Goal: Transaction & Acquisition: Book appointment/travel/reservation

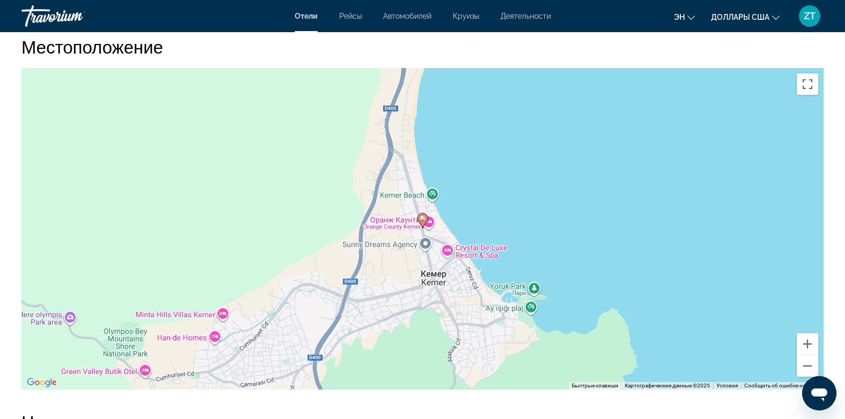
click at [419, 228] on icon "Основное содержание" at bounding box center [422, 221] width 10 height 14
click at [422, 222] on image "Основное содержание" at bounding box center [422, 218] width 6 height 6
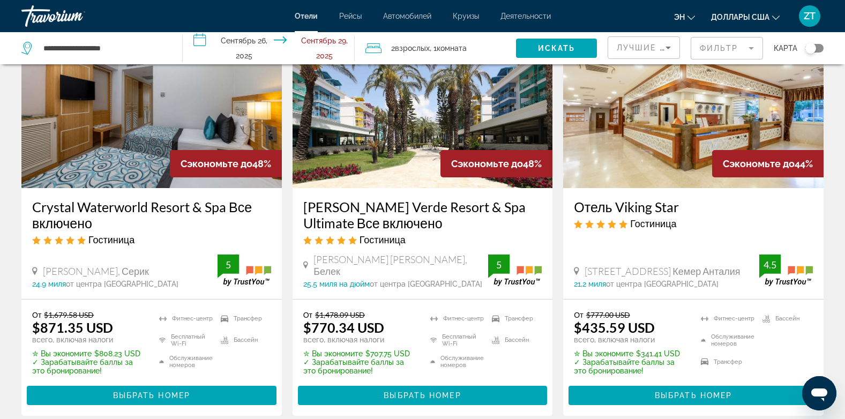
scroll to position [1327, 0]
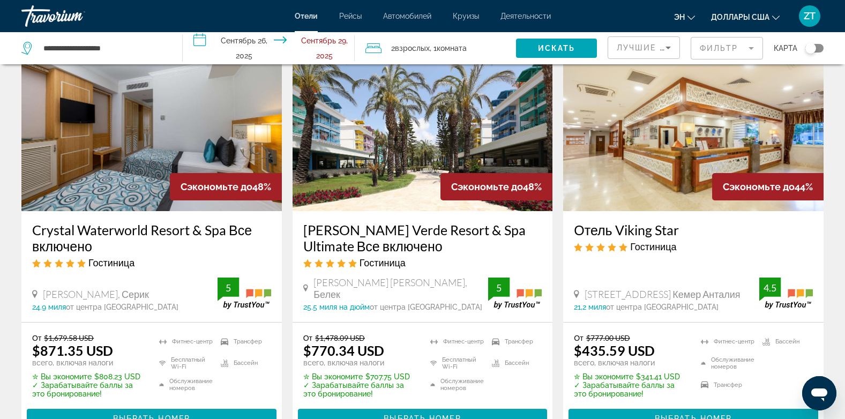
click at [683, 187] on img "Основное содержание" at bounding box center [693, 125] width 260 height 171
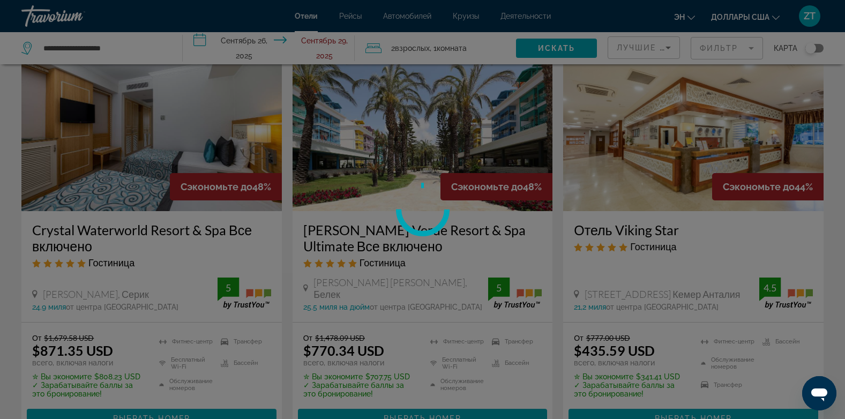
click at [683, 187] on div at bounding box center [422, 209] width 845 height 419
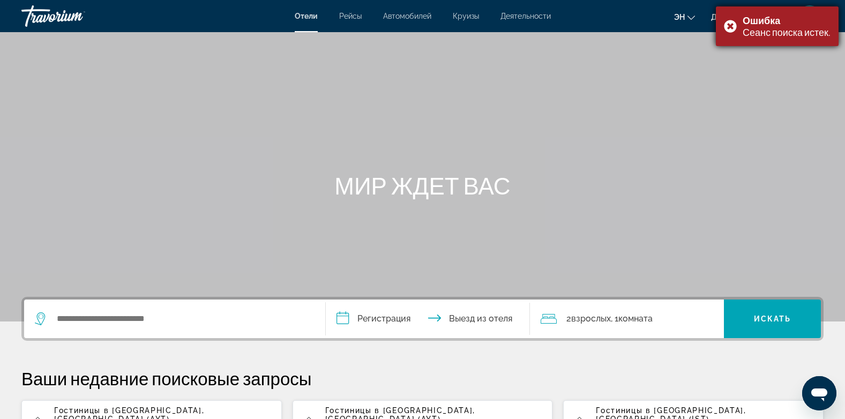
drag, startPoint x: 683, startPoint y: 187, endPoint x: 728, endPoint y: 24, distance: 169.6
click at [728, 24] on div "Ошибка Сеанс поиска истек." at bounding box center [777, 26] width 123 height 40
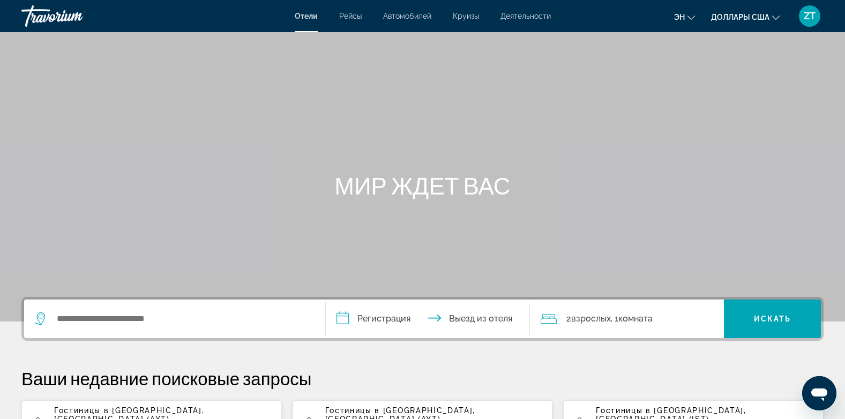
click at [162, 413] on span ", [GEOGRAPHIC_DATA] (AYT)" at bounding box center [129, 414] width 150 height 17
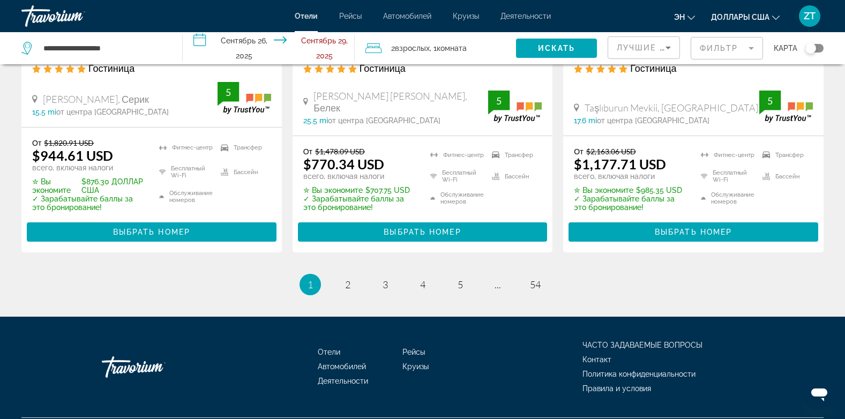
scroll to position [1559, 0]
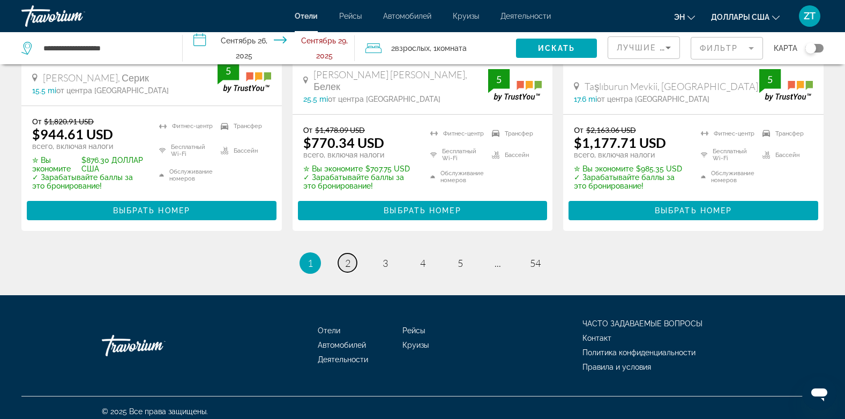
click at [346, 257] on span "2" at bounding box center [347, 263] width 5 height 12
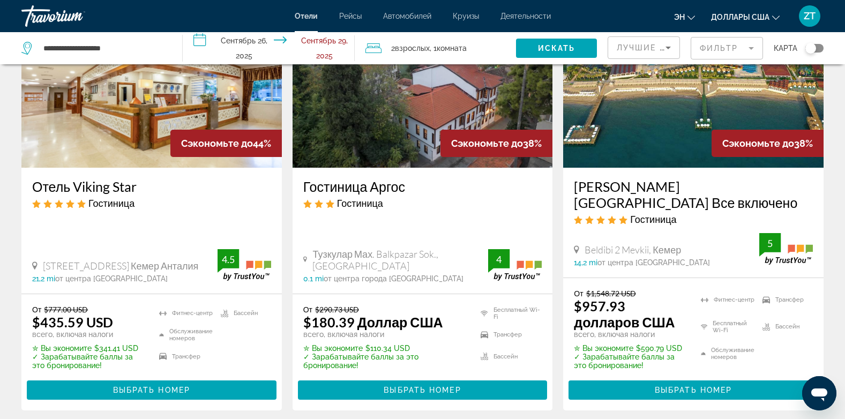
scroll to position [107, 0]
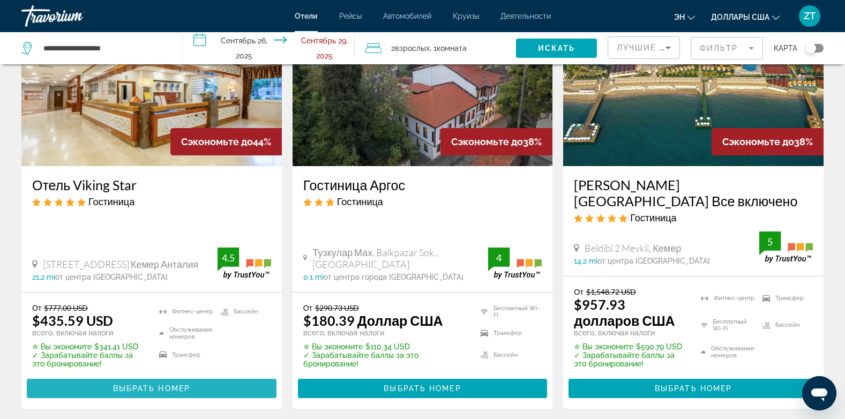
click at [157, 386] on span "Выбрать номер" at bounding box center [151, 388] width 77 height 9
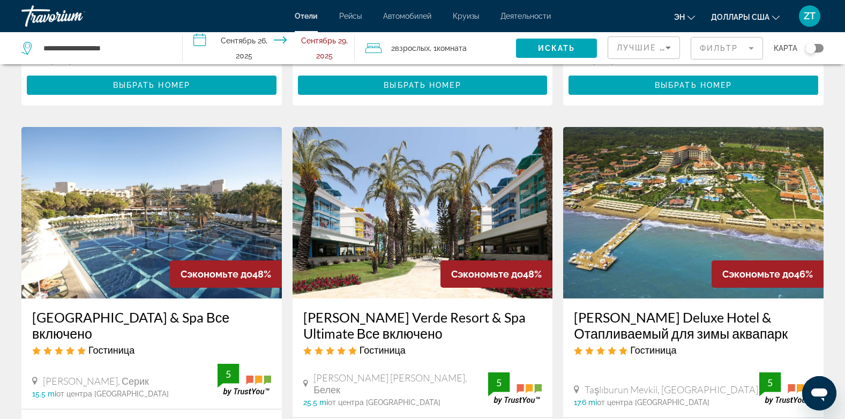
scroll to position [1328, 0]
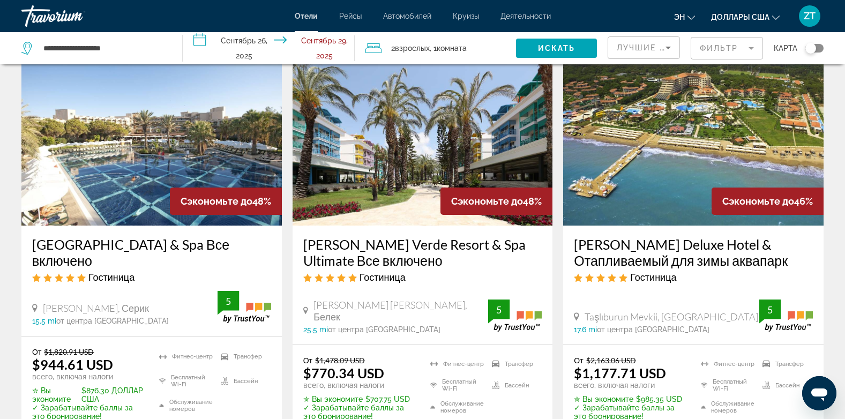
click at [371, 123] on img "Основное содержание" at bounding box center [422, 139] width 260 height 171
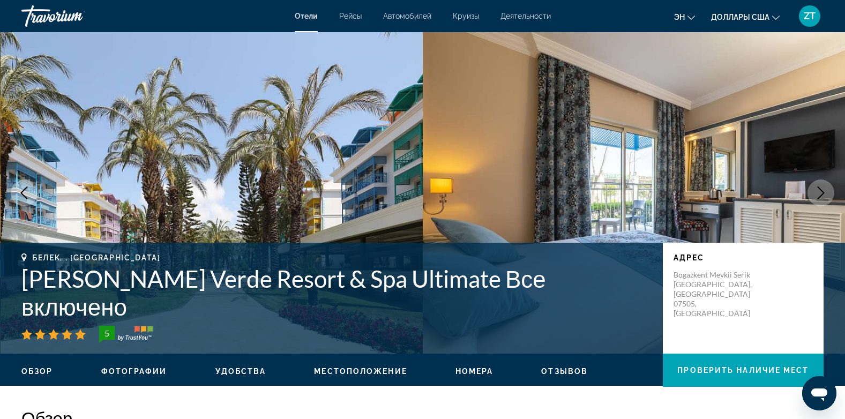
click at [371, 123] on img "Основное содержание" at bounding box center [212, 192] width 423 height 321
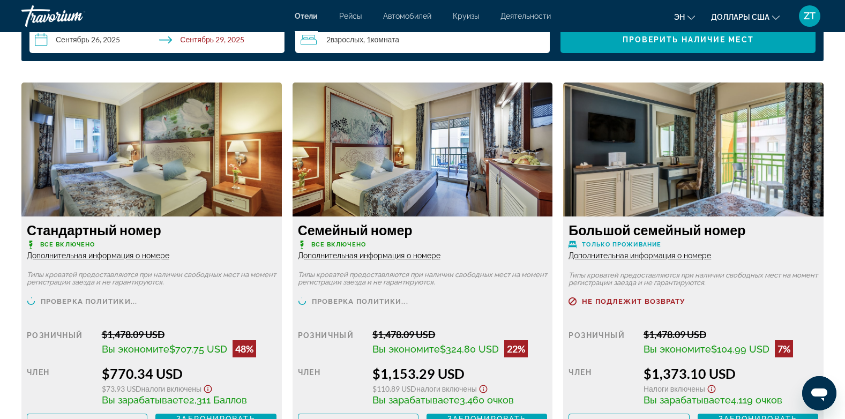
scroll to position [1435, 0]
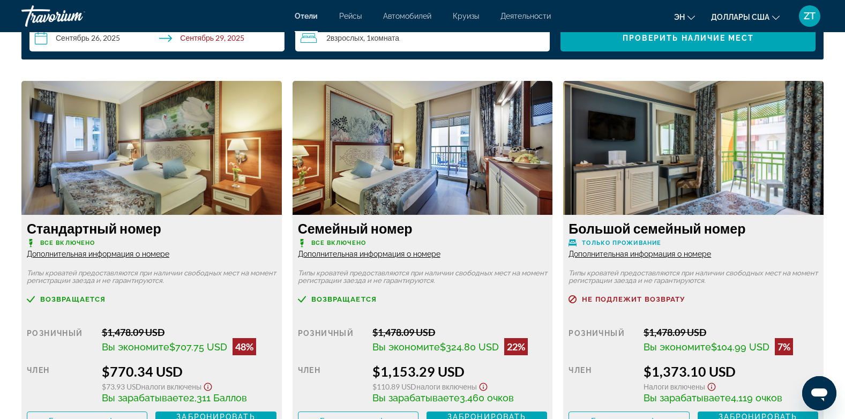
click at [479, 178] on img "Основное содержание" at bounding box center [422, 148] width 260 height 134
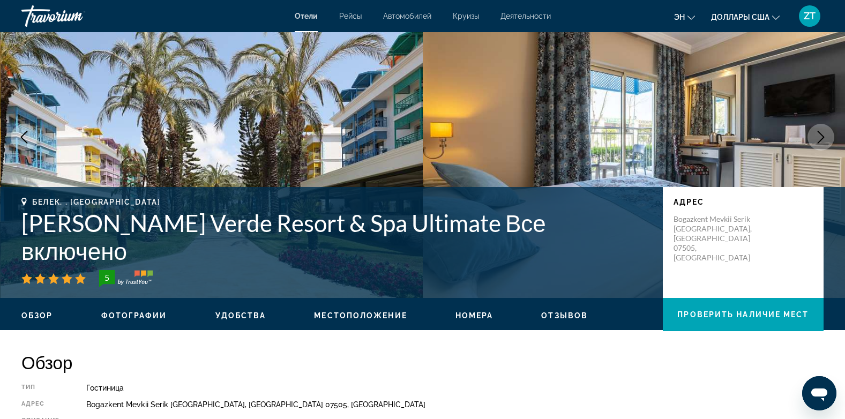
scroll to position [0, 0]
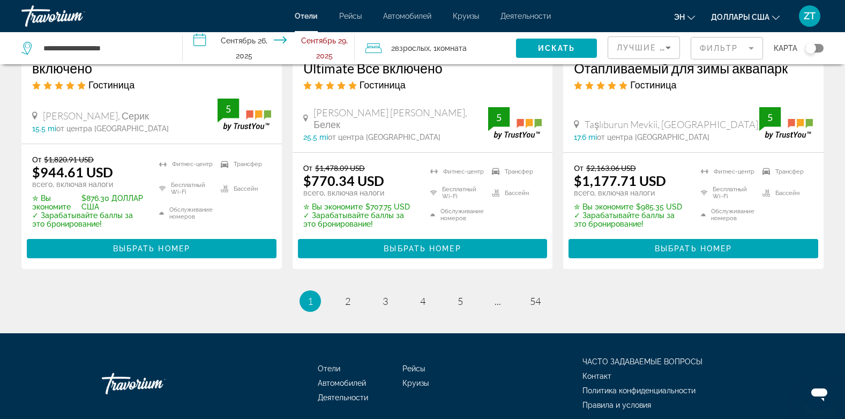
scroll to position [1559, 0]
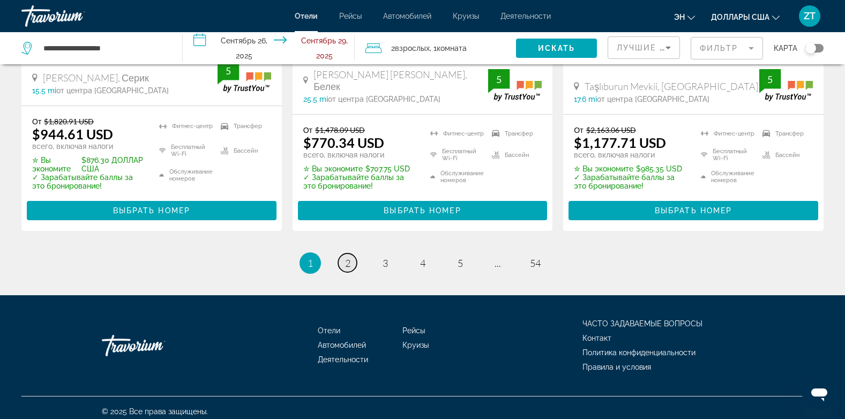
click at [347, 258] on span "2" at bounding box center [347, 263] width 5 height 12
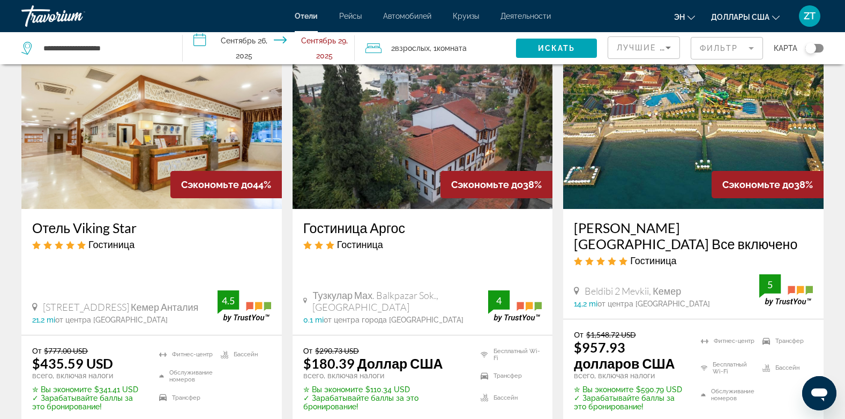
scroll to position [86, 0]
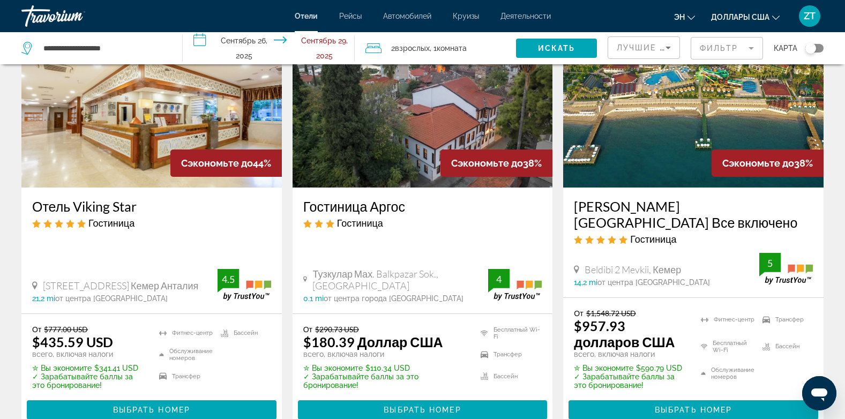
click at [138, 178] on img "Основное содержание" at bounding box center [151, 101] width 260 height 171
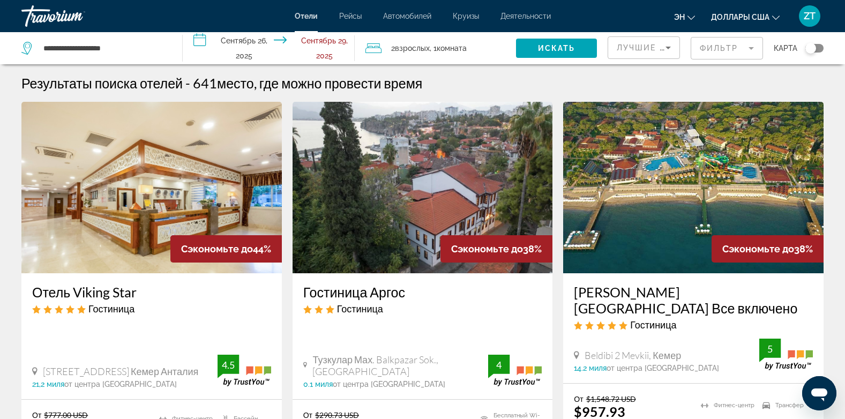
click at [190, 340] on div "Отель Viking Star [GEOGRAPHIC_DATA] [STREET_ADDRESS] Кемер Анталия 21,2 миля от…" at bounding box center [151, 336] width 260 height 126
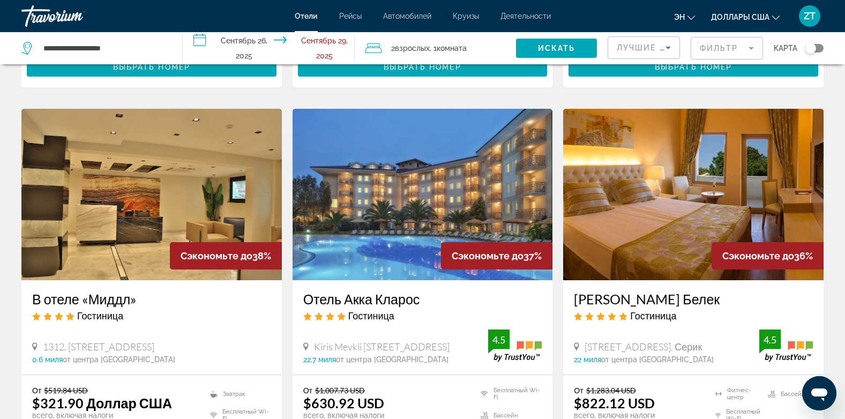
scroll to position [450, 0]
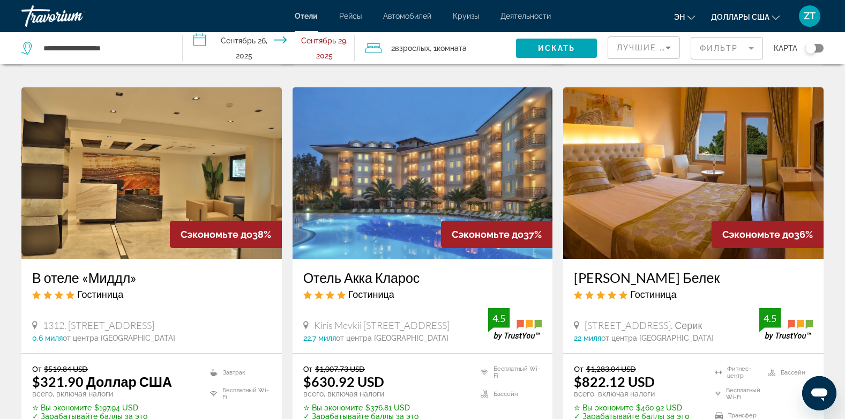
click at [146, 211] on img "Основное содержание" at bounding box center [151, 172] width 260 height 171
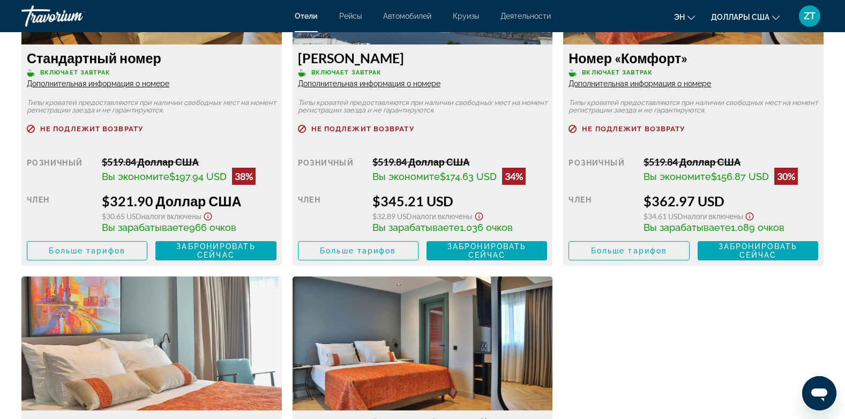
scroll to position [1607, 0]
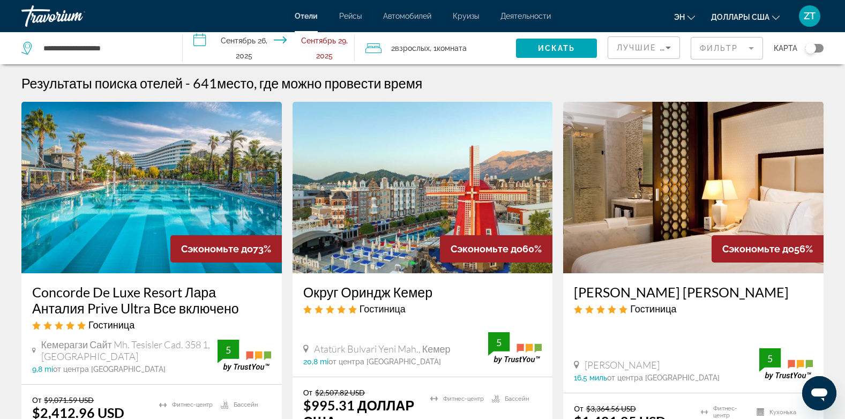
click at [42, 32] on mat-toolbar "[PERSON_NAME] Круизы Деятельности Hotels Flights Cars Cruises Activities эн Eng…" at bounding box center [422, 16] width 845 height 32
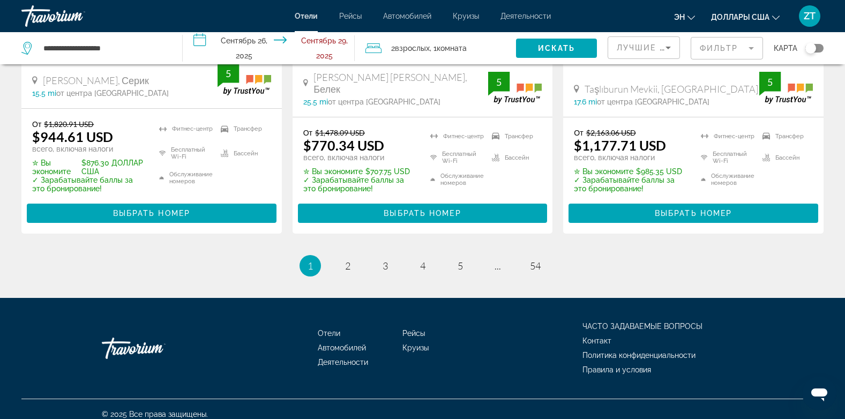
scroll to position [1559, 0]
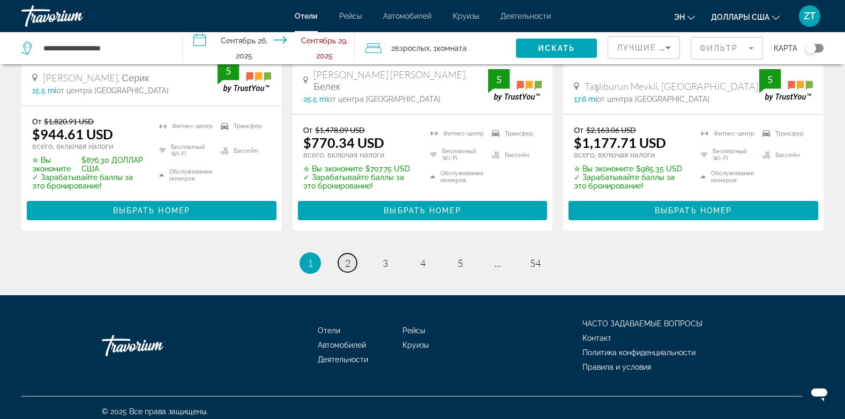
click at [346, 260] on span "2" at bounding box center [347, 263] width 5 height 12
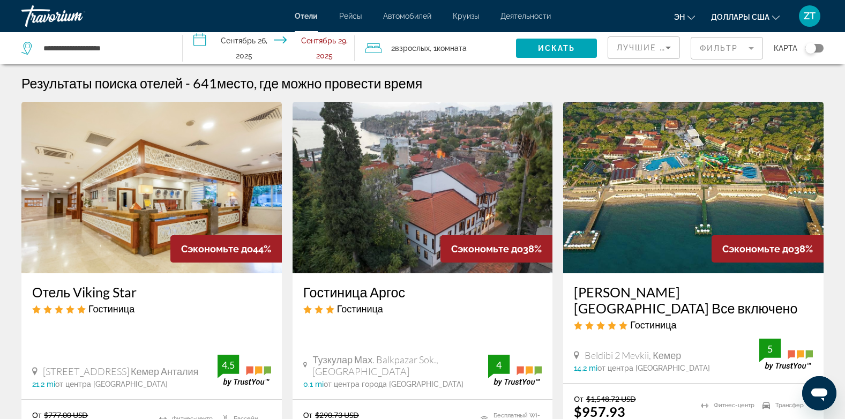
click at [345, 264] on img "Основное содержание" at bounding box center [422, 187] width 260 height 171
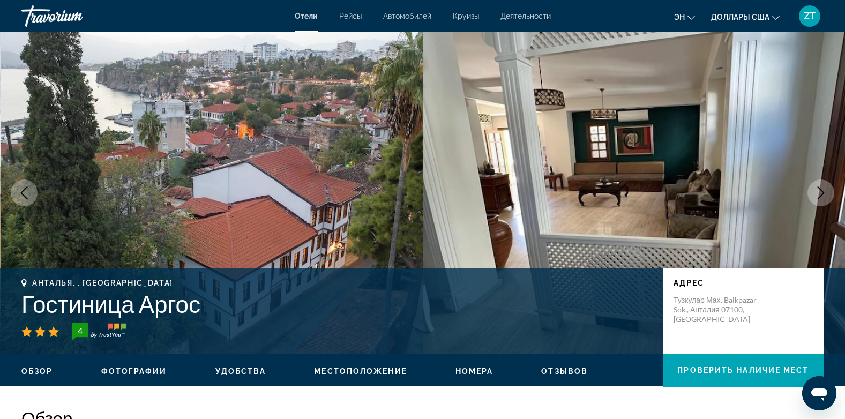
click at [819, 191] on icon "Следующее изображение" at bounding box center [820, 192] width 13 height 13
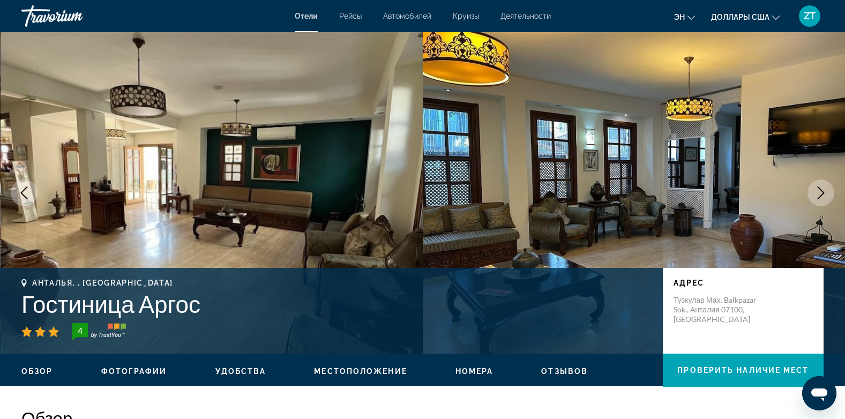
click at [606, 30] on mat-toolbar "[PERSON_NAME] Круизы Деятельности Hotels Flights Cars Cruises Activities эн Eng…" at bounding box center [422, 16] width 845 height 32
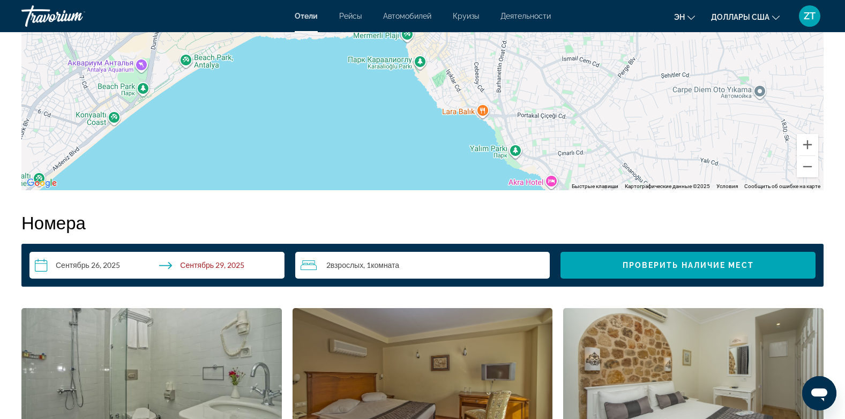
scroll to position [1328, 0]
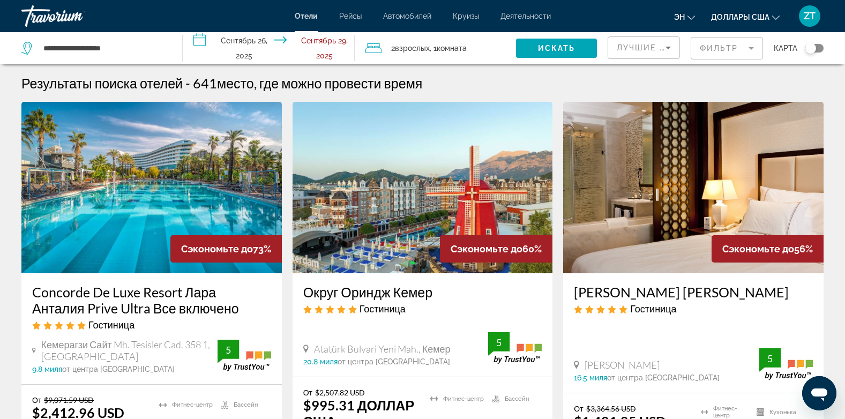
click at [0, 113] on html "**********" at bounding box center [422, 209] width 845 height 419
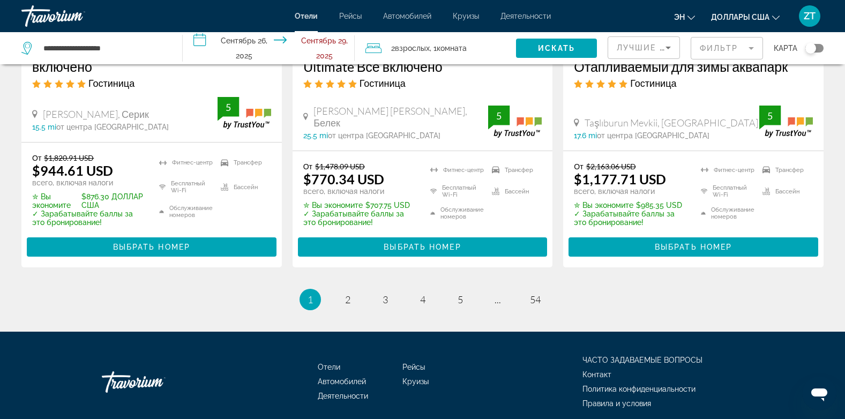
scroll to position [1534, 0]
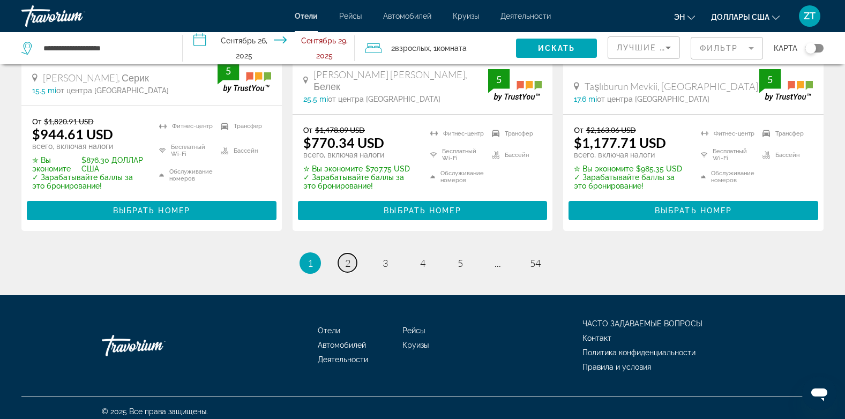
click at [348, 257] on span "2" at bounding box center [347, 263] width 5 height 12
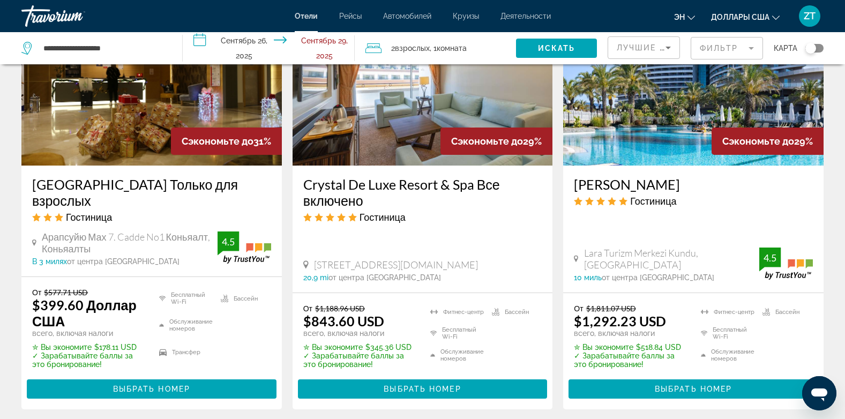
scroll to position [1414, 0]
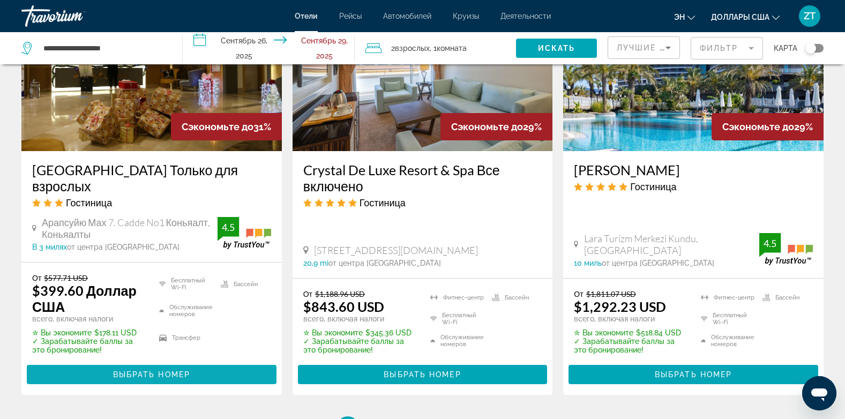
click at [147, 370] on span "Выбрать номер" at bounding box center [151, 374] width 77 height 9
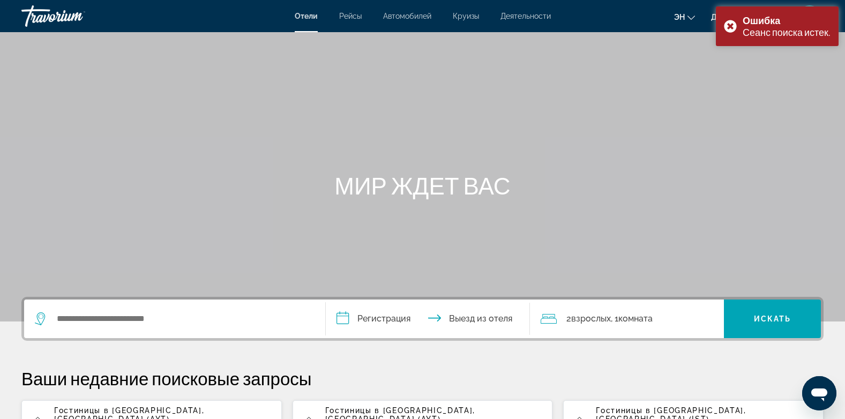
click at [163, 411] on span ", [GEOGRAPHIC_DATA] (AYT)" at bounding box center [129, 414] width 150 height 17
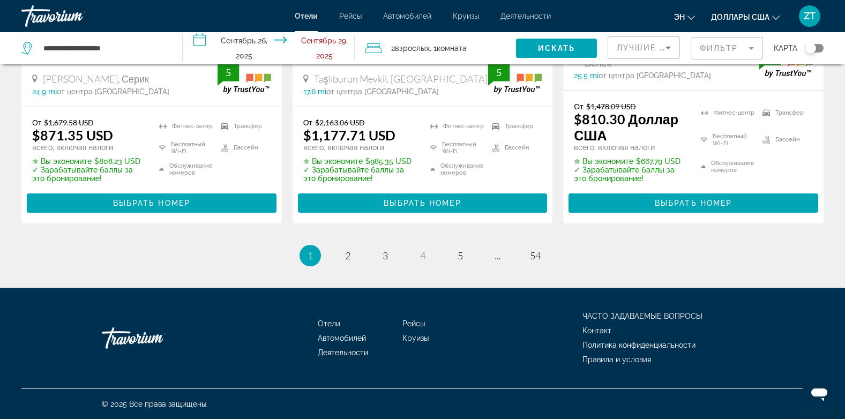
scroll to position [1567, 0]
click at [385, 260] on span "3" at bounding box center [384, 256] width 5 height 12
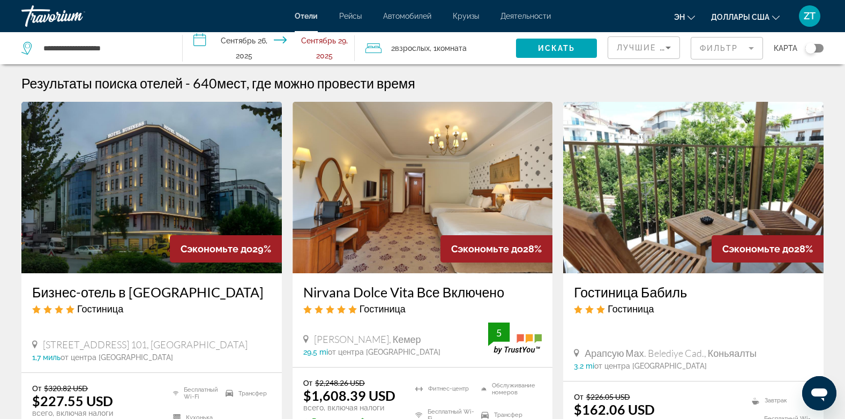
click at [385, 260] on img "Основное содержание" at bounding box center [422, 187] width 260 height 171
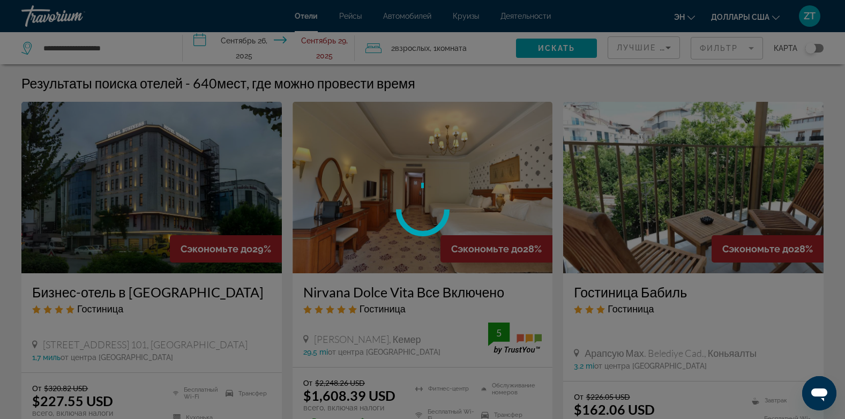
click at [385, 260] on div at bounding box center [422, 209] width 845 height 419
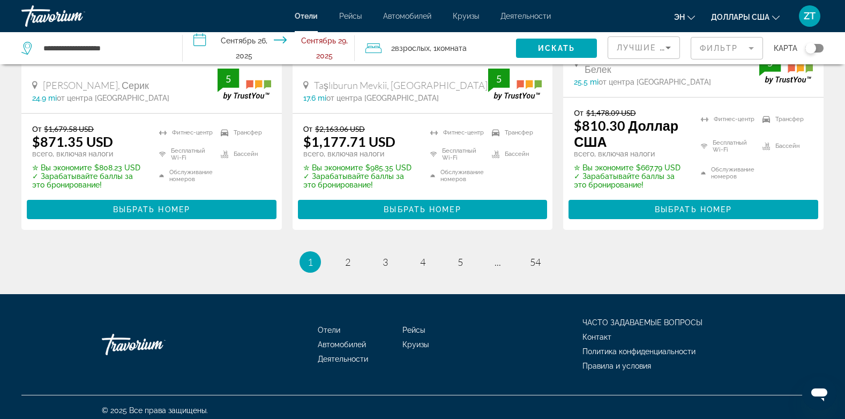
scroll to position [1567, 0]
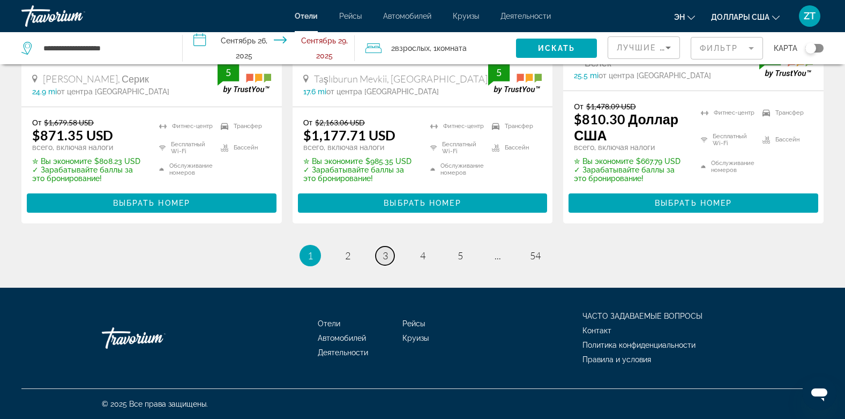
click at [385, 255] on span "3" at bounding box center [384, 256] width 5 height 12
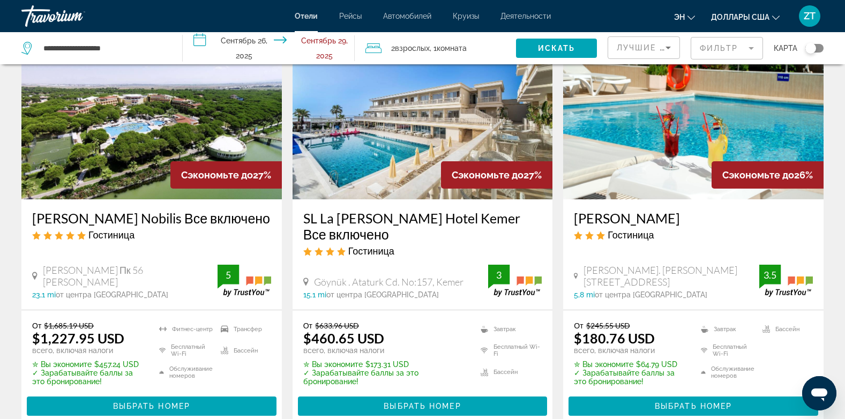
scroll to position [493, 0]
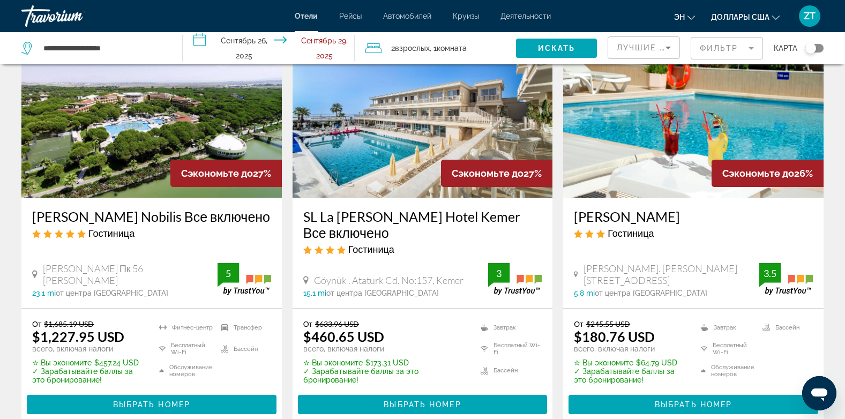
click at [404, 167] on img "Основное содержание" at bounding box center [422, 111] width 260 height 171
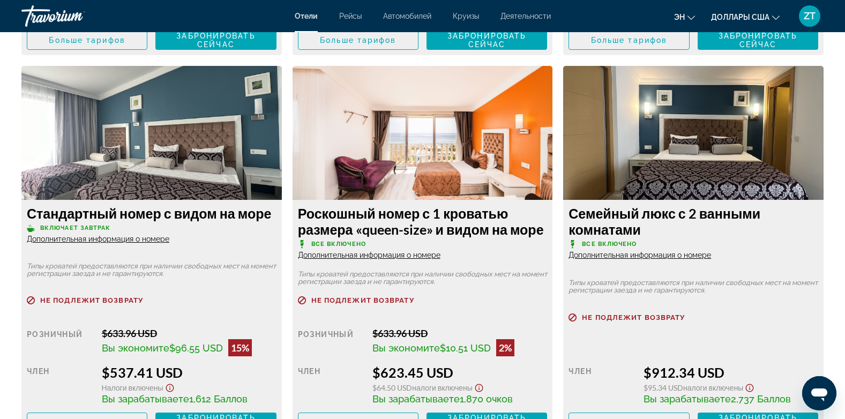
scroll to position [1842, 0]
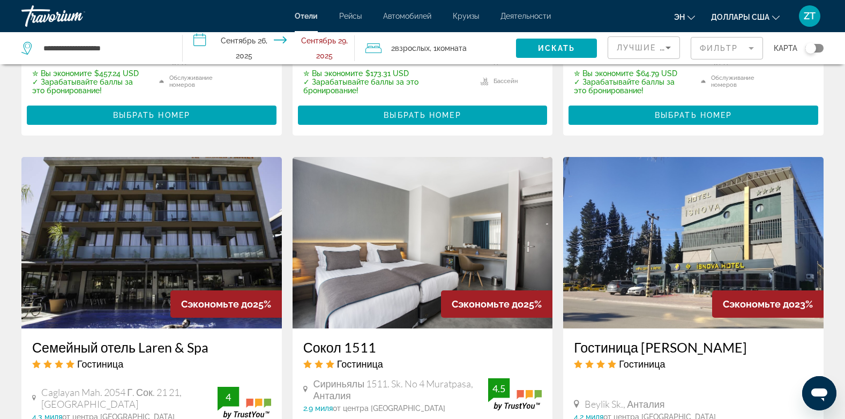
scroll to position [878, 0]
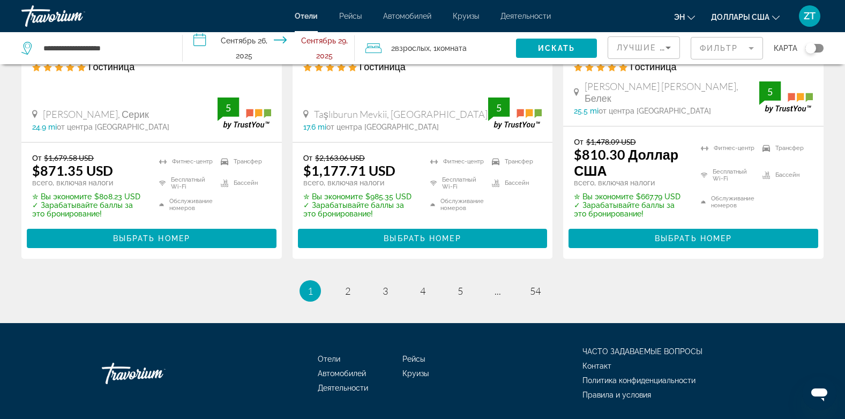
scroll to position [1567, 0]
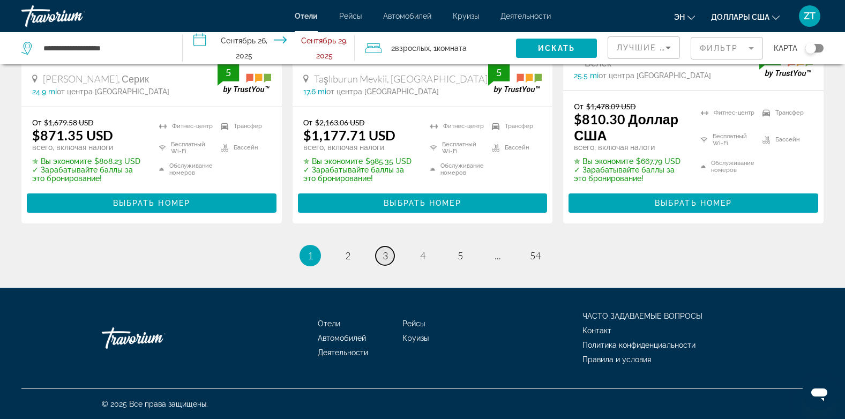
click at [385, 254] on span "3" at bounding box center [384, 256] width 5 height 12
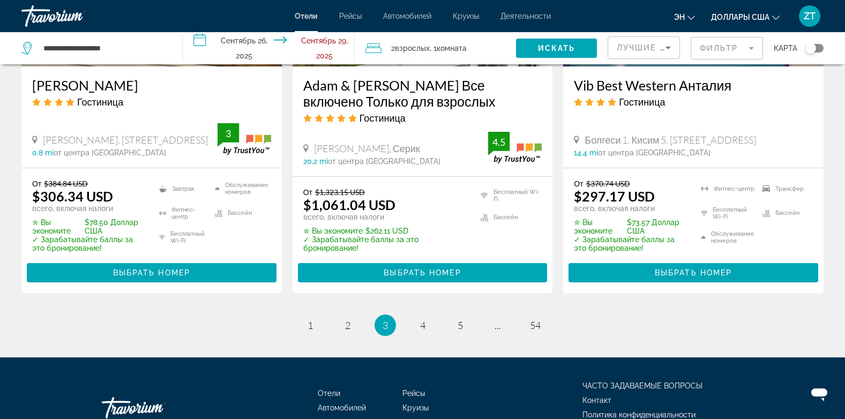
scroll to position [1510, 0]
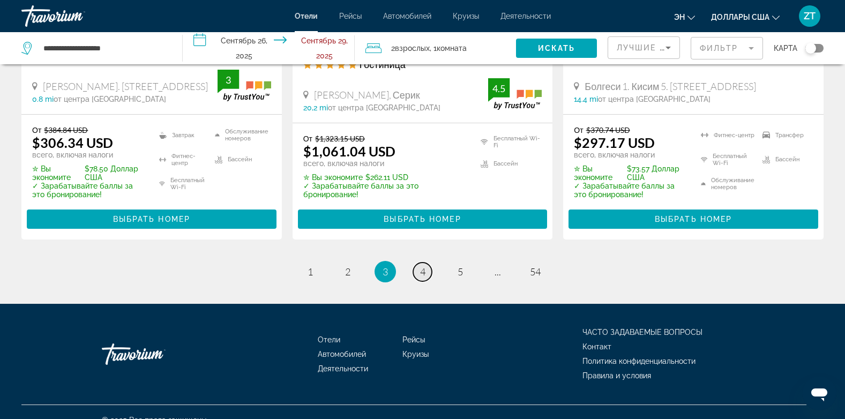
click at [421, 266] on span "4" at bounding box center [422, 272] width 5 height 12
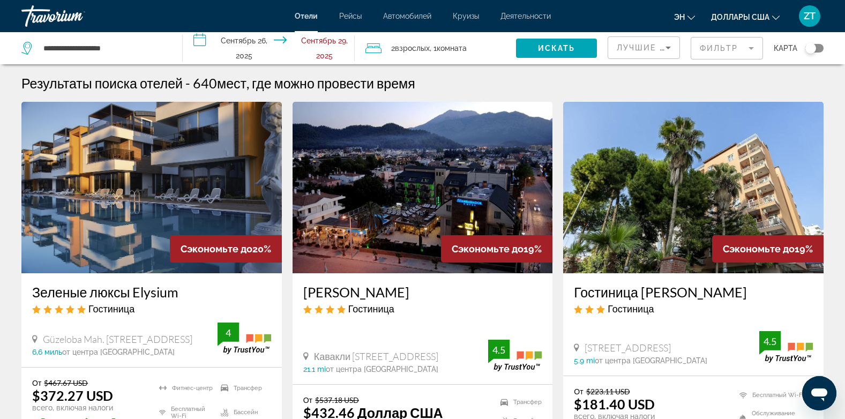
scroll to position [21, 0]
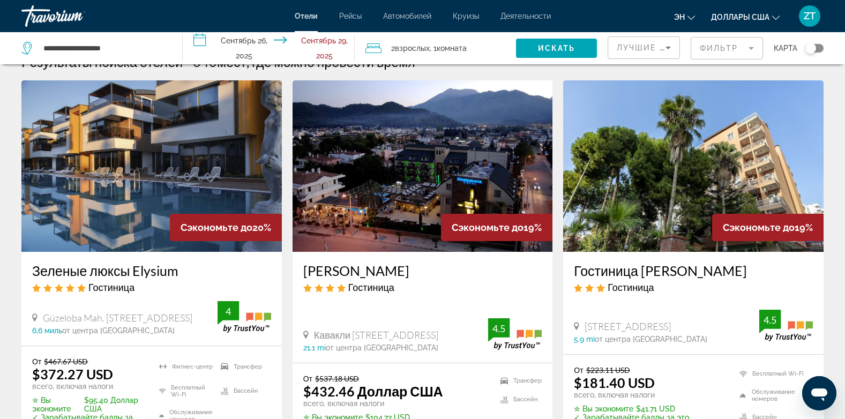
click at [138, 167] on img "Основное содержание" at bounding box center [151, 165] width 260 height 171
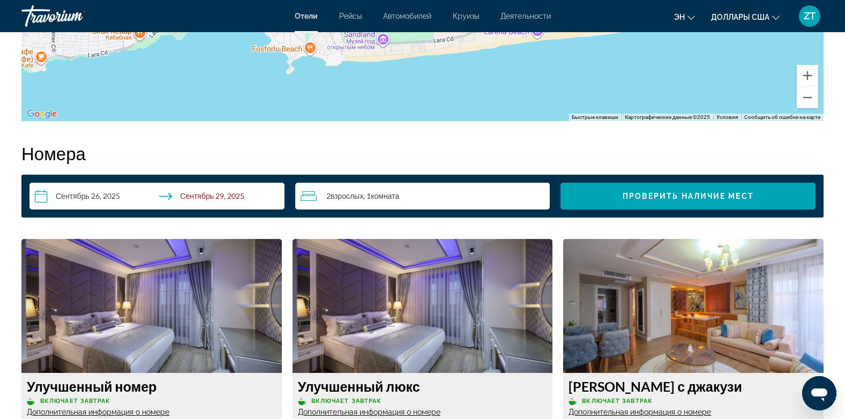
scroll to position [1393, 0]
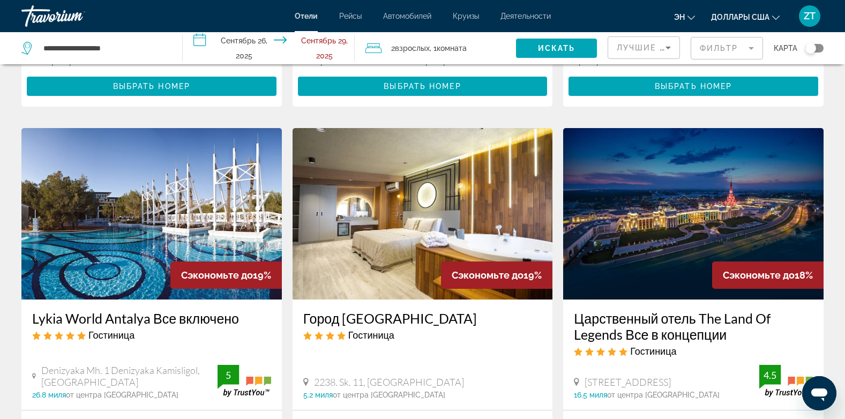
scroll to position [493, 0]
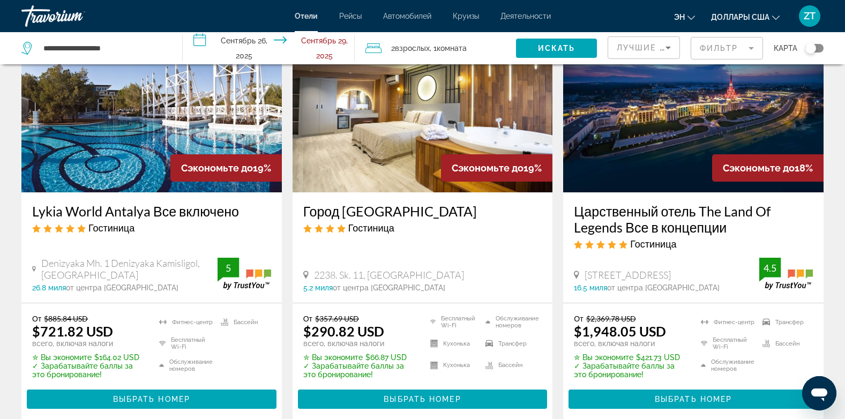
click at [390, 151] on img "Основное содержание" at bounding box center [422, 106] width 260 height 171
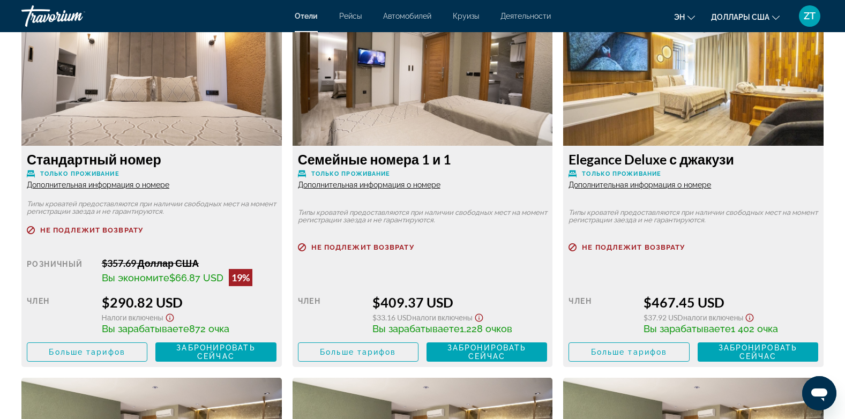
scroll to position [1585, 0]
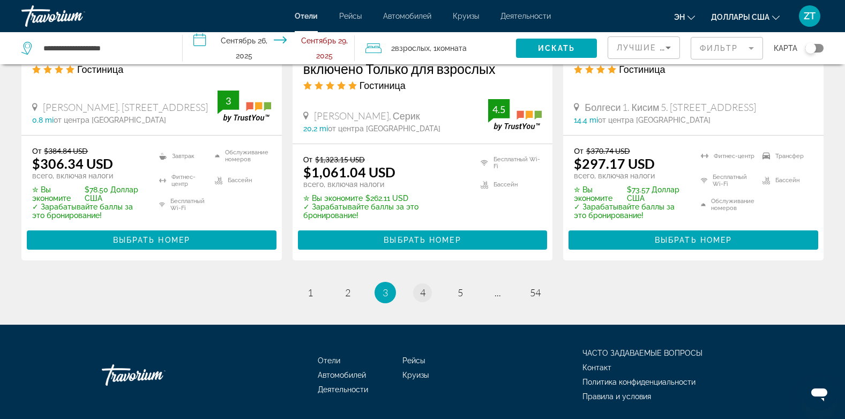
scroll to position [1493, 0]
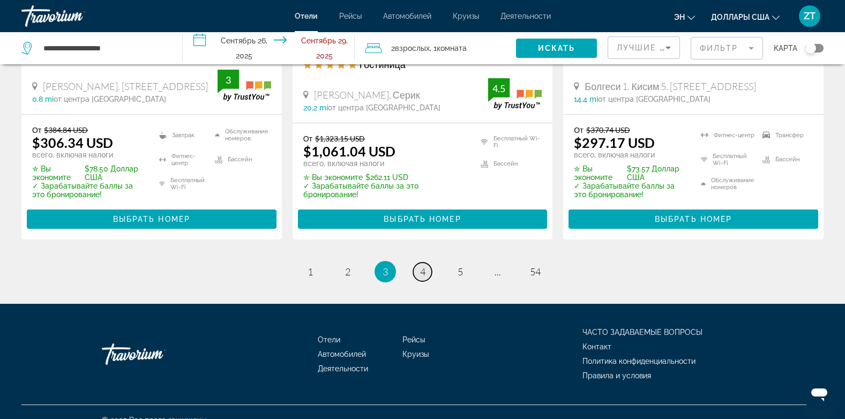
click at [420, 266] on span "4" at bounding box center [422, 272] width 5 height 12
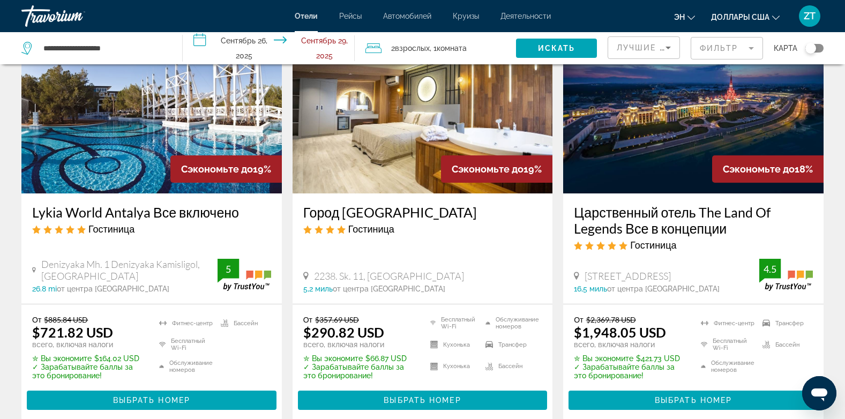
scroll to position [493, 0]
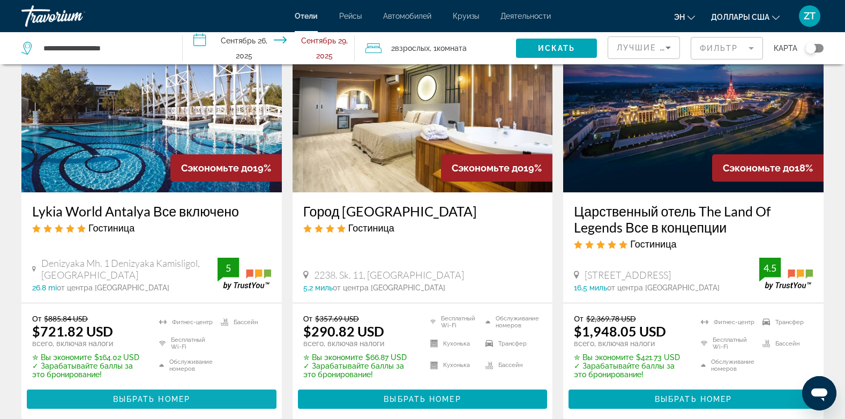
click at [157, 395] on span "Основное содержание" at bounding box center [152, 399] width 250 height 26
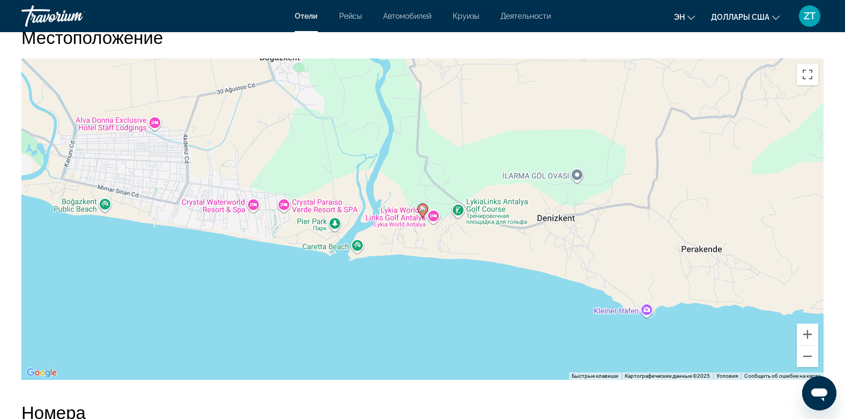
scroll to position [1028, 0]
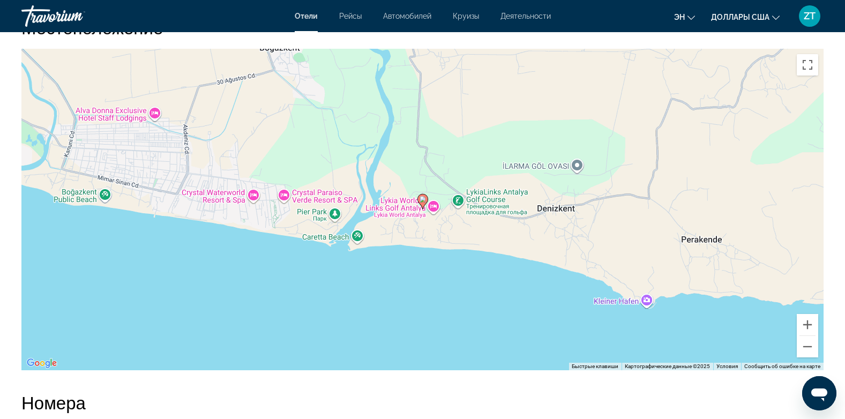
drag, startPoint x: 157, startPoint y: 395, endPoint x: 157, endPoint y: 405, distance: 10.7
click at [157, 405] on h2 "Номера" at bounding box center [422, 402] width 802 height 21
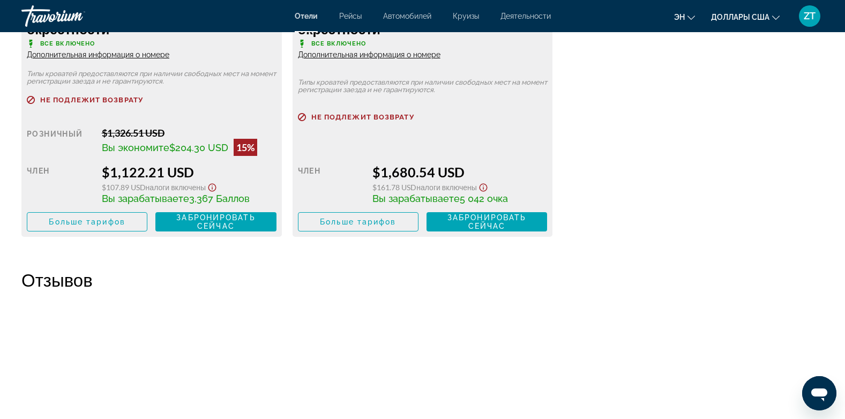
scroll to position [2464, 0]
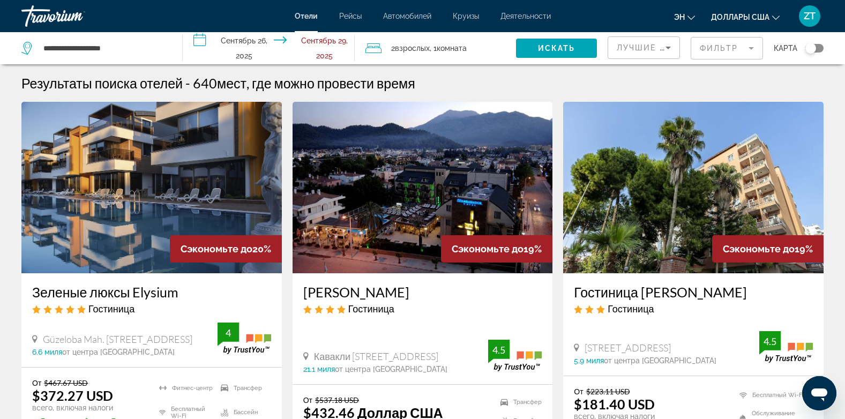
click at [374, 173] on img "Основное содержание" at bounding box center [422, 187] width 260 height 171
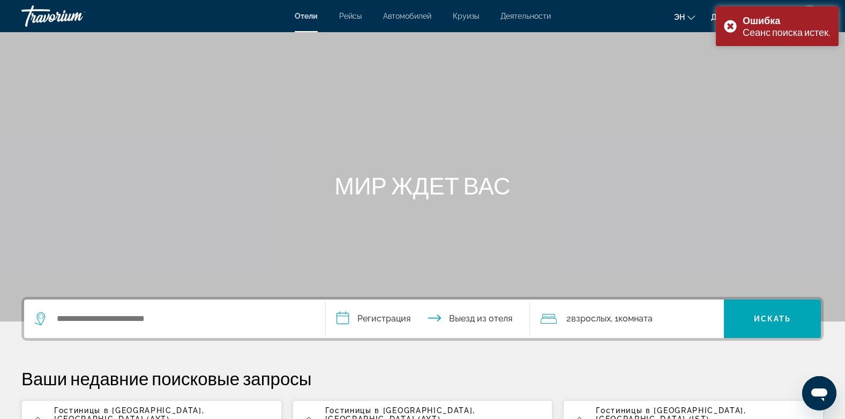
click at [102, 412] on span "Гостиницы в [GEOGRAPHIC_DATA]" at bounding box center [128, 410] width 148 height 9
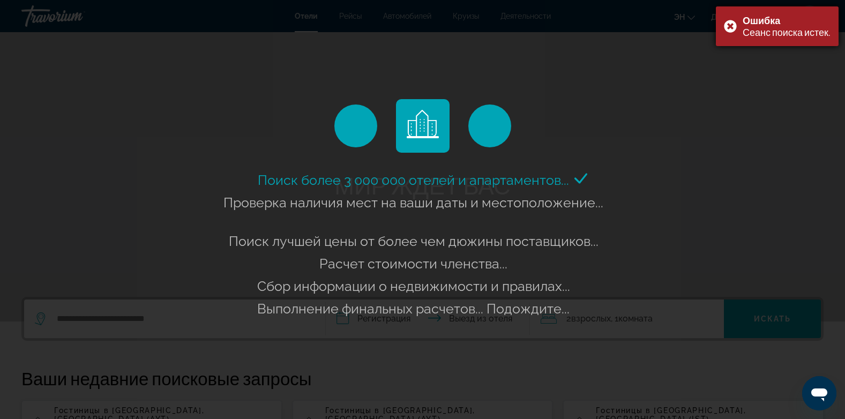
click at [728, 24] on div "Ошибка Сеанс поиска истек." at bounding box center [777, 26] width 123 height 40
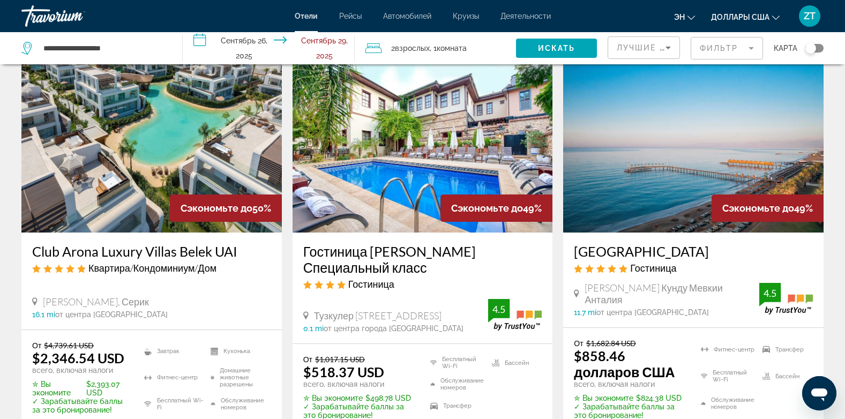
scroll to position [878, 0]
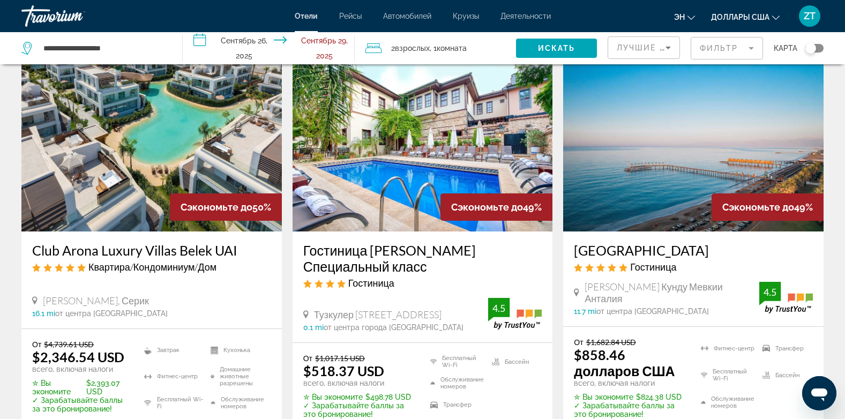
click at [425, 148] on img "Основное содержание" at bounding box center [422, 145] width 260 height 171
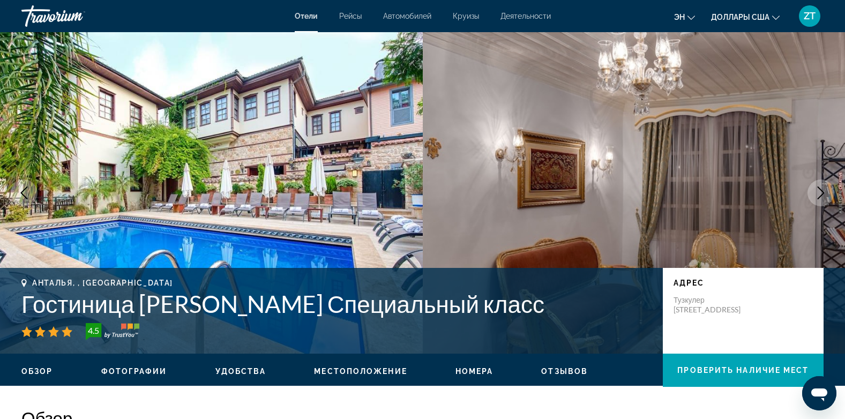
click at [422, 154] on img "Основное содержание" at bounding box center [211, 192] width 423 height 321
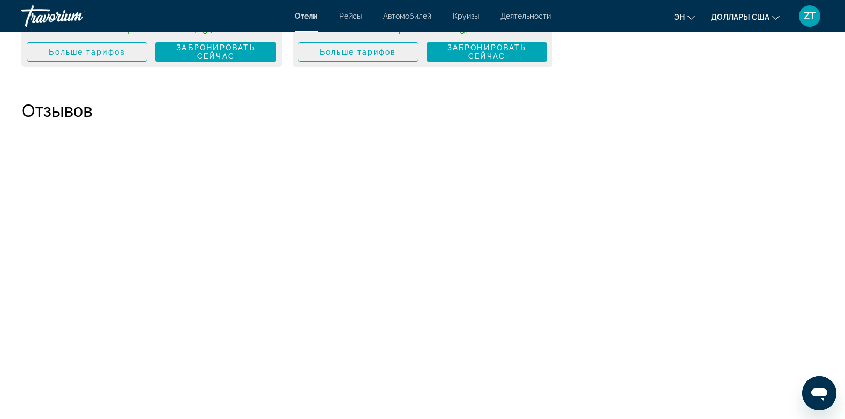
scroll to position [2185, 0]
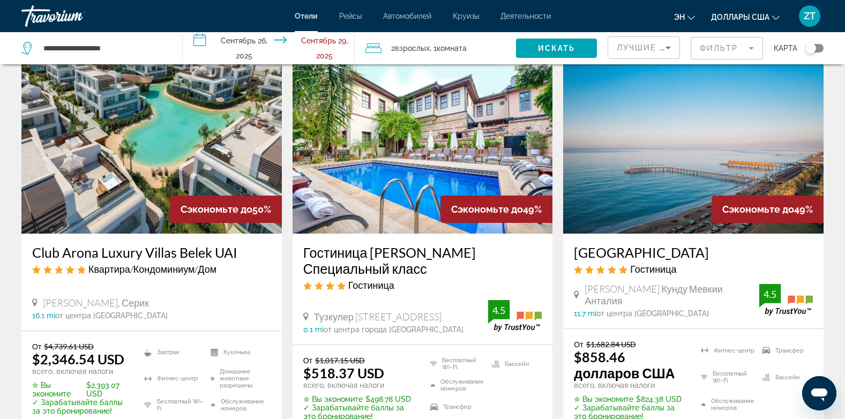
scroll to position [878, 0]
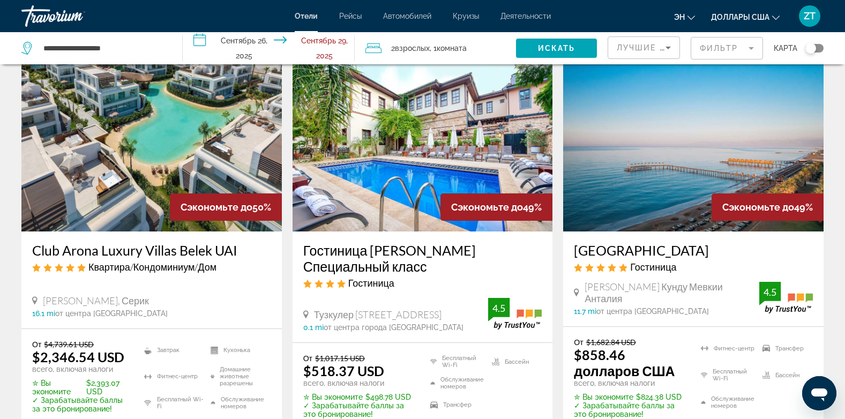
click at [658, 103] on img "Основное содержание" at bounding box center [693, 145] width 260 height 171
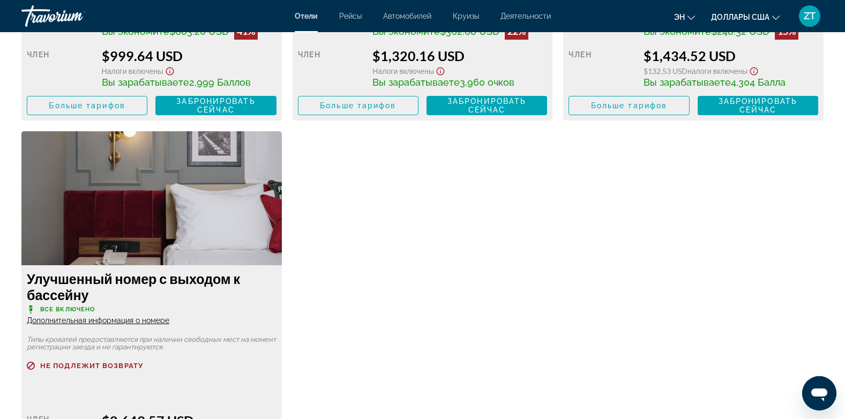
scroll to position [2142, 0]
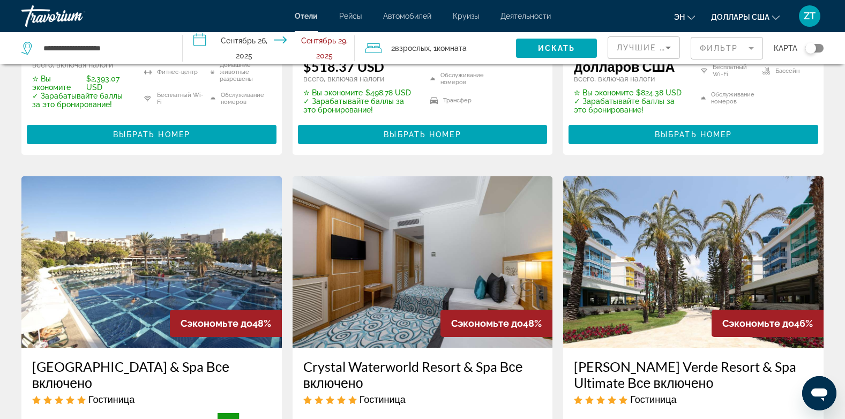
scroll to position [1185, 0]
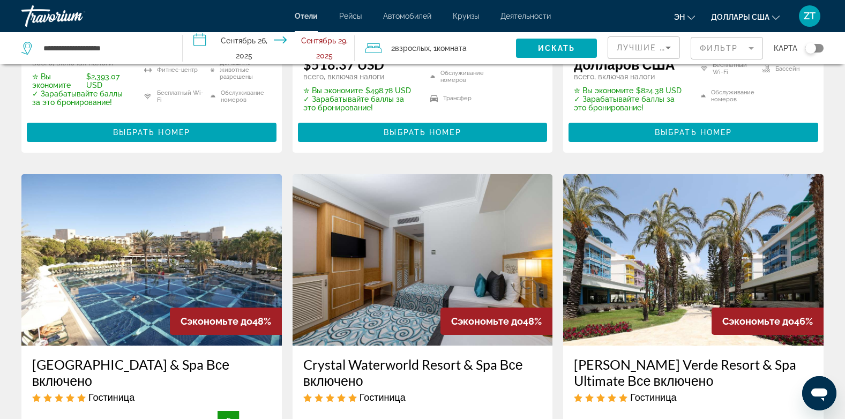
click at [428, 240] on img "Основное содержание" at bounding box center [422, 259] width 260 height 171
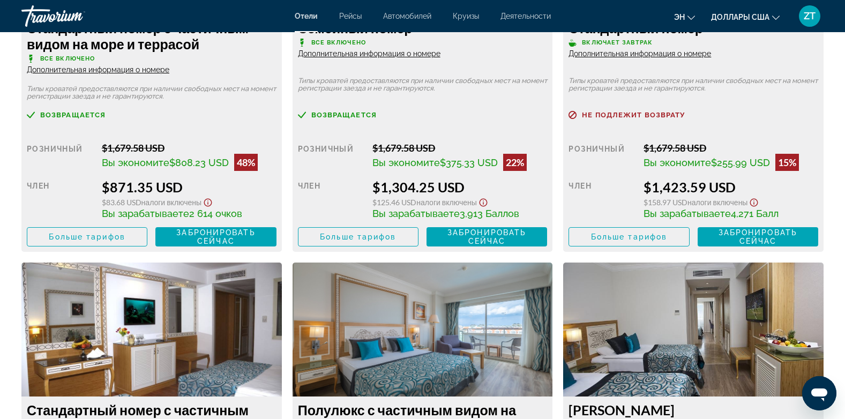
scroll to position [1650, 0]
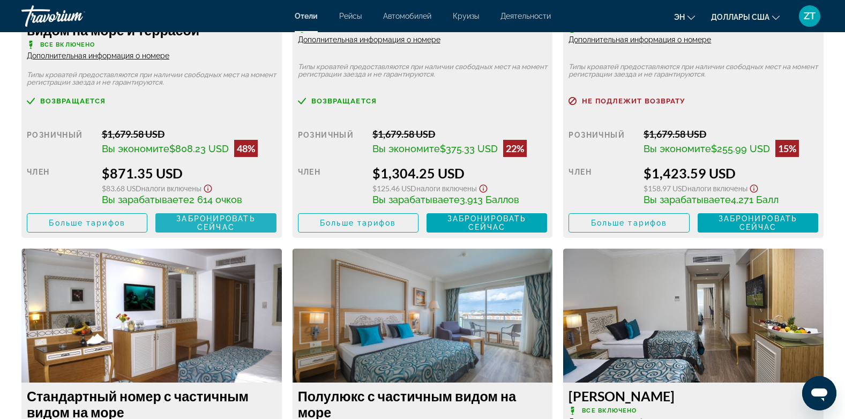
click at [203, 223] on span "Забронировать сейчас" at bounding box center [215, 222] width 79 height 17
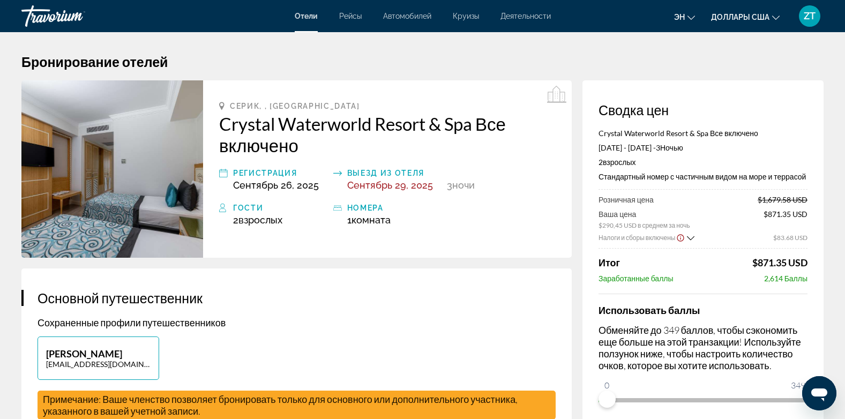
click at [372, 245] on div "Серик, , [GEOGRAPHIC_DATA] Crystal Waterworld Resort & Spa Все включено Регистр…" at bounding box center [387, 168] width 368 height 177
click at [468, 321] on p "Сохраненные профили путешественников" at bounding box center [296, 323] width 518 height 12
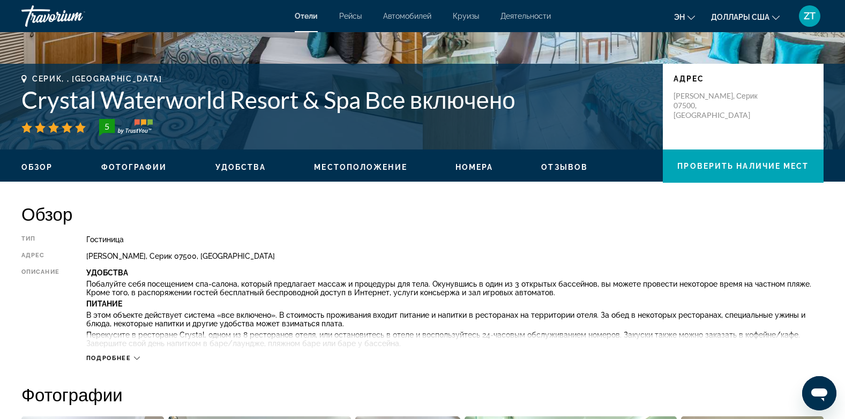
scroll to position [214, 0]
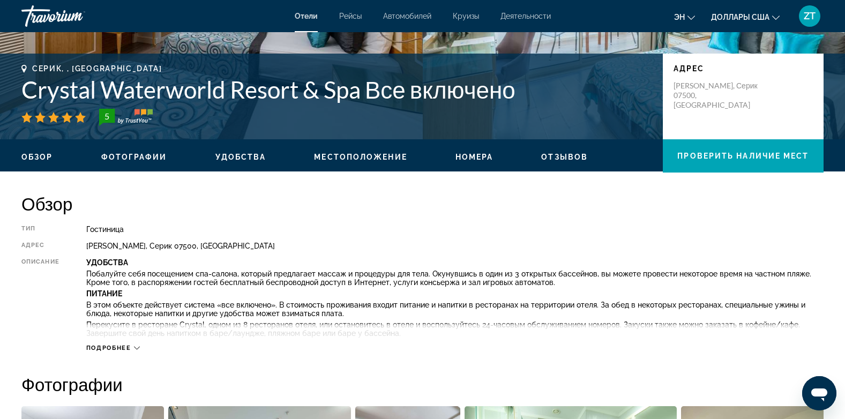
click at [123, 345] on span "Подробнее" at bounding box center [108, 347] width 45 height 7
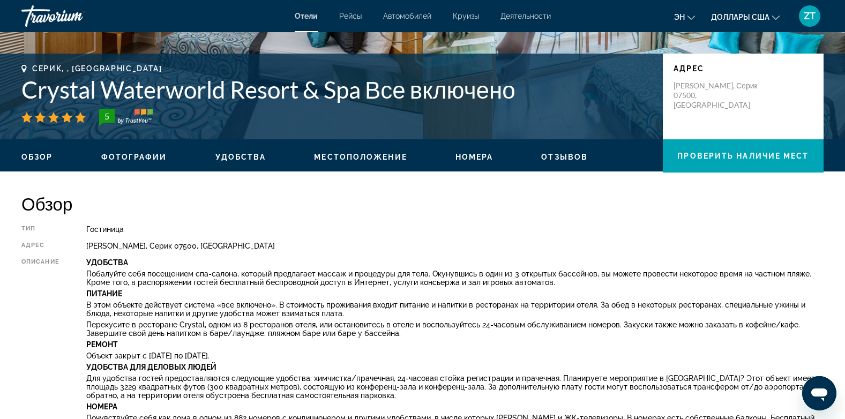
drag, startPoint x: 14, startPoint y: 1, endPoint x: 27, endPoint y: 71, distance: 70.9
click at [27, 71] on div "Серик, , [GEOGRAPHIC_DATA]" at bounding box center [336, 68] width 630 height 9
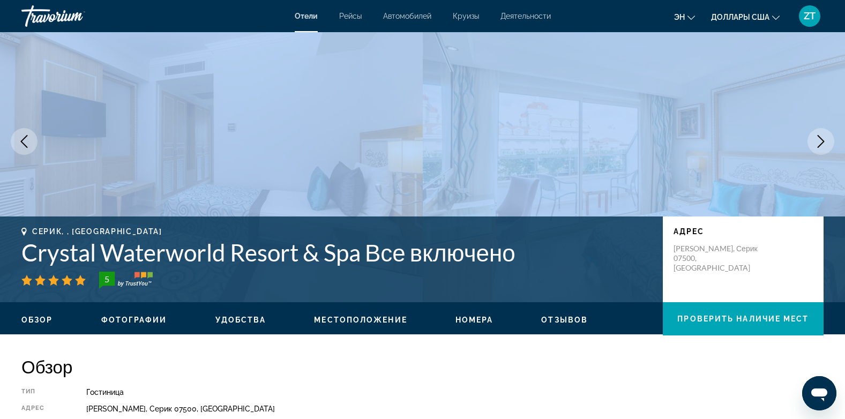
scroll to position [0, 0]
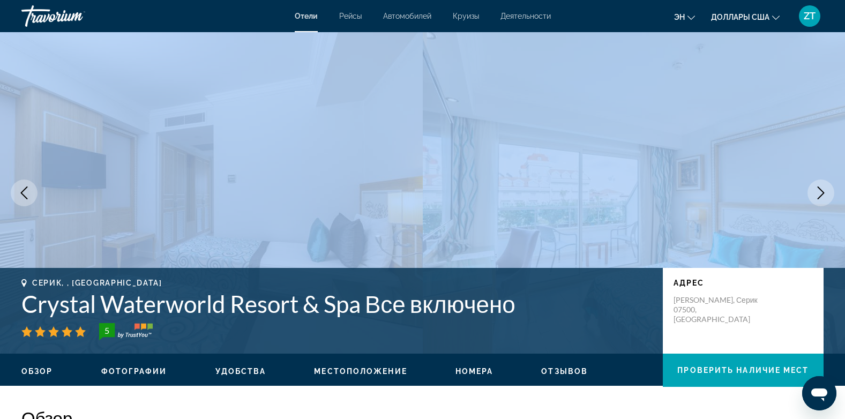
drag, startPoint x: 27, startPoint y: 71, endPoint x: 9, endPoint y: -9, distance: 81.9
click at [9, 0] on html "Skip to main content [PERSON_NAME] Круизы Деятельности Hotels Flights Cars Crui…" at bounding box center [422, 209] width 845 height 419
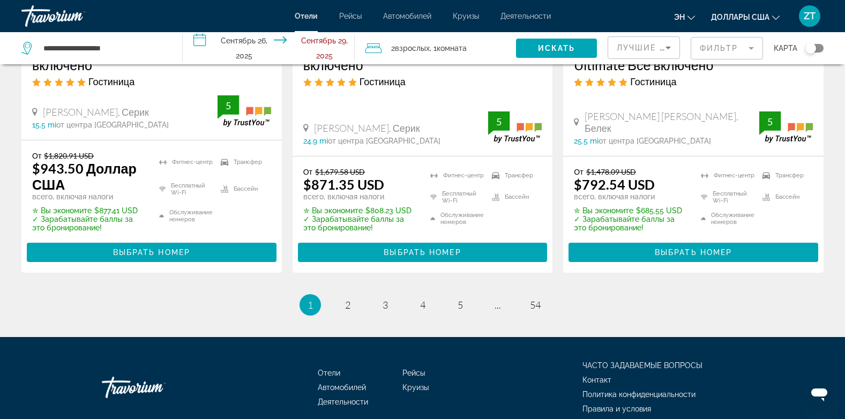
scroll to position [1550, 0]
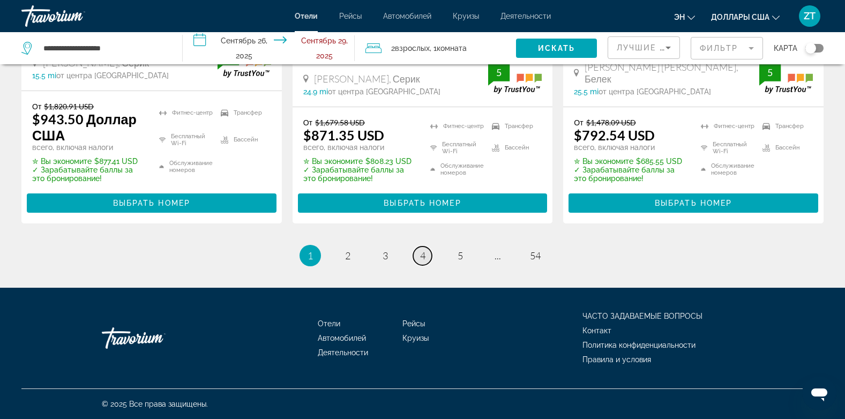
click at [420, 255] on span "4" at bounding box center [422, 256] width 5 height 12
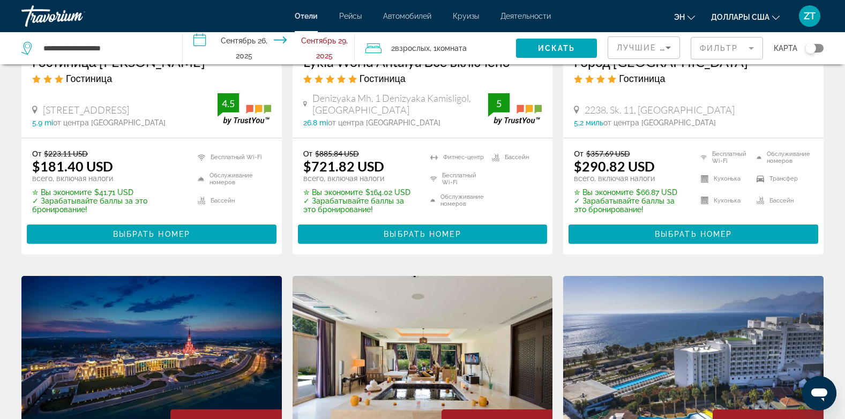
scroll to position [664, 0]
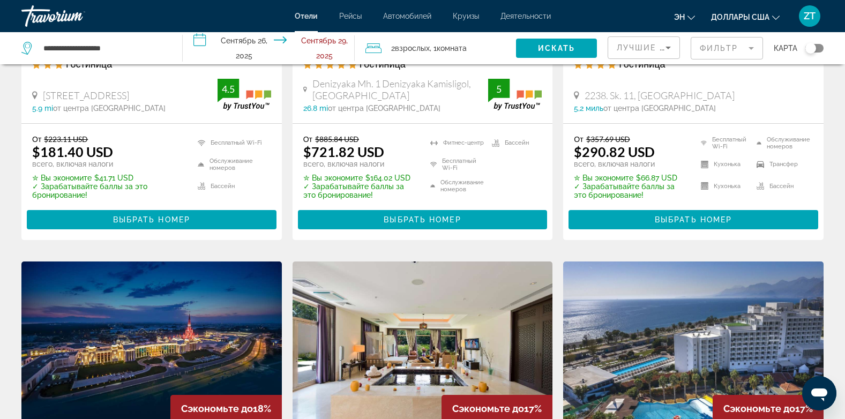
click at [681, 356] on img "Основное содержание" at bounding box center [693, 346] width 260 height 171
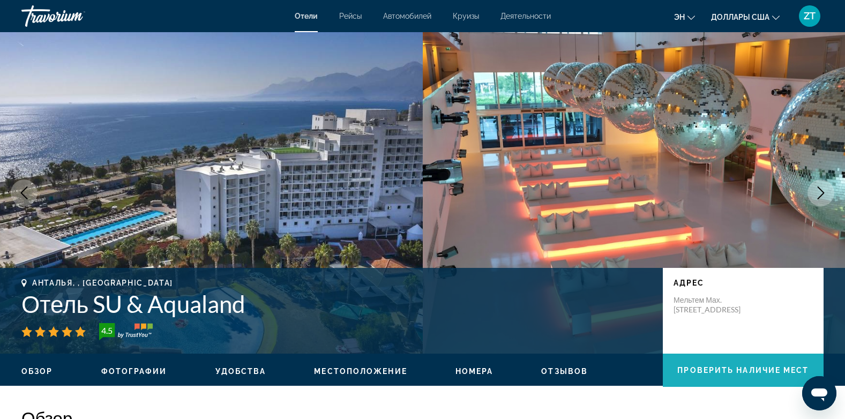
click at [681, 356] on span "Основное содержание" at bounding box center [743, 369] width 161 height 33
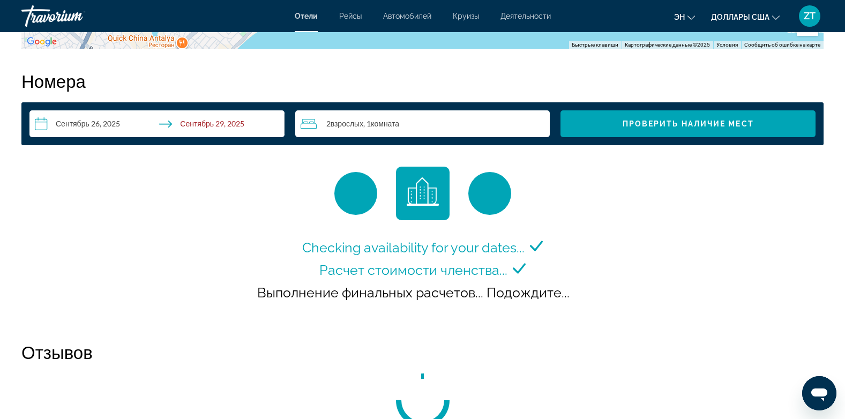
scroll to position [1356, 0]
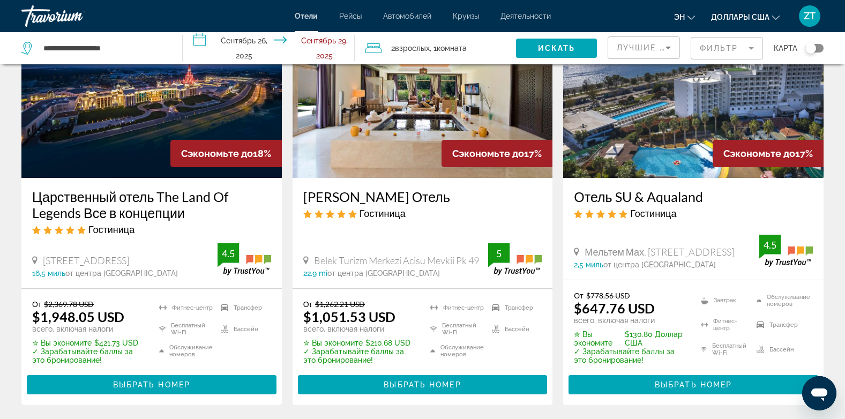
scroll to position [921, 0]
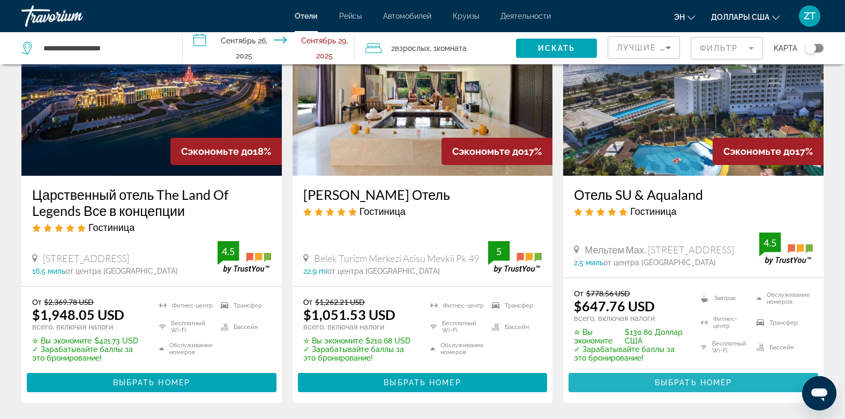
click at [690, 378] on span "Основное содержание" at bounding box center [693, 383] width 250 height 26
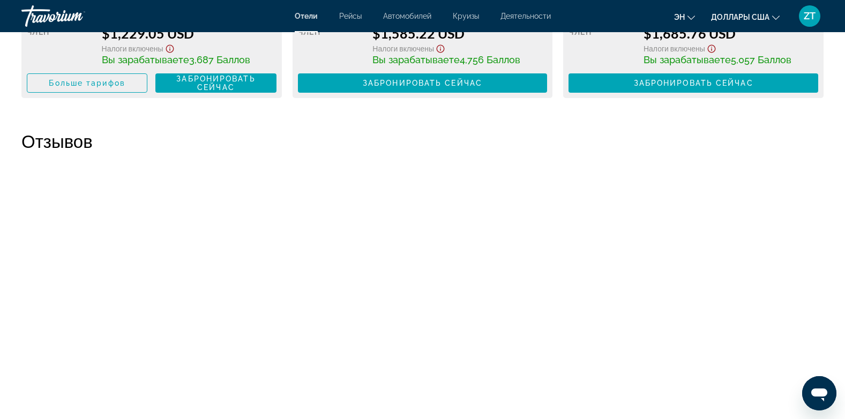
scroll to position [3568, 0]
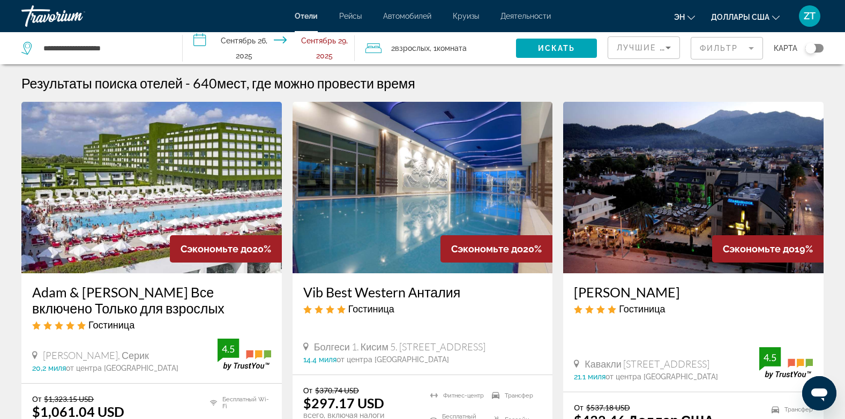
click at [355, 137] on img "Основное содержание" at bounding box center [422, 187] width 260 height 171
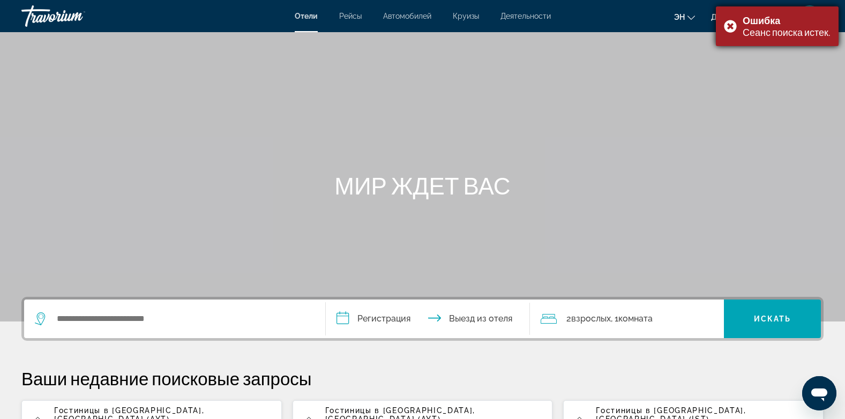
click at [729, 25] on div "Ошибка Сеанс поиска истек." at bounding box center [777, 26] width 123 height 40
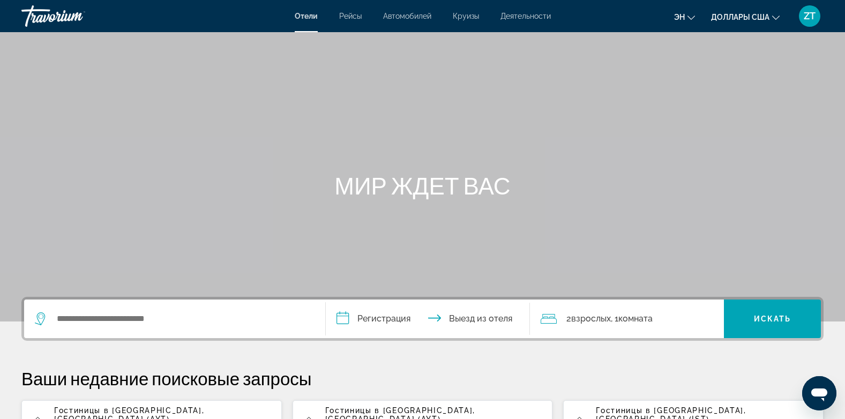
click at [59, 410] on span "Гостиницы в [GEOGRAPHIC_DATA]" at bounding box center [128, 410] width 148 height 9
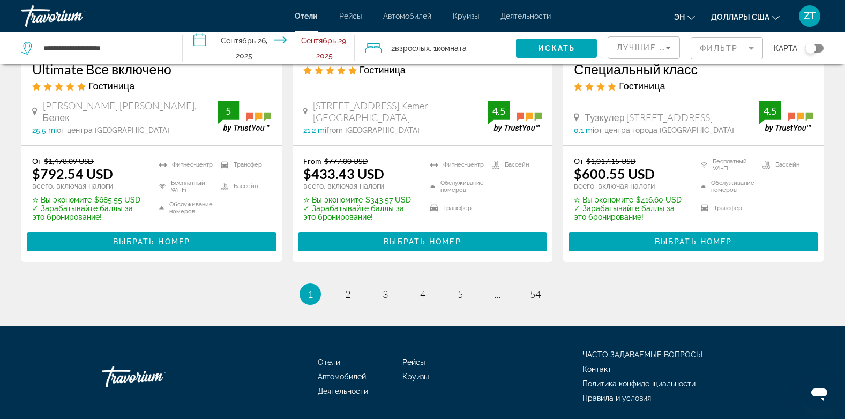
scroll to position [1525, 0]
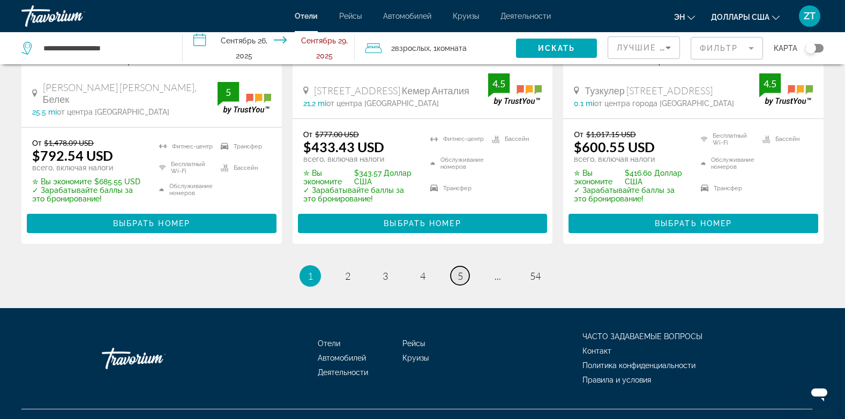
click at [458, 270] on span "5" at bounding box center [459, 276] width 5 height 12
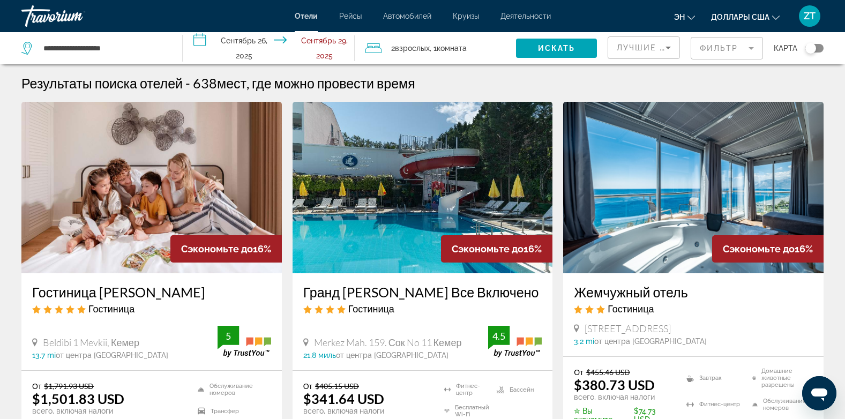
click at [691, 214] on img "Основное содержание" at bounding box center [693, 187] width 260 height 171
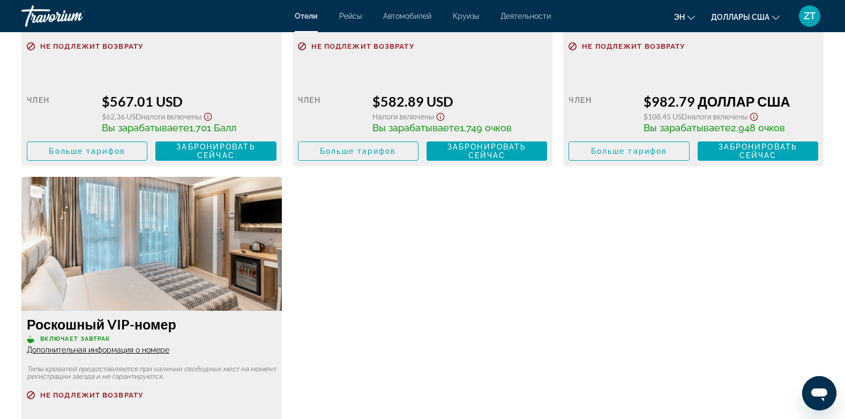
scroll to position [2100, 0]
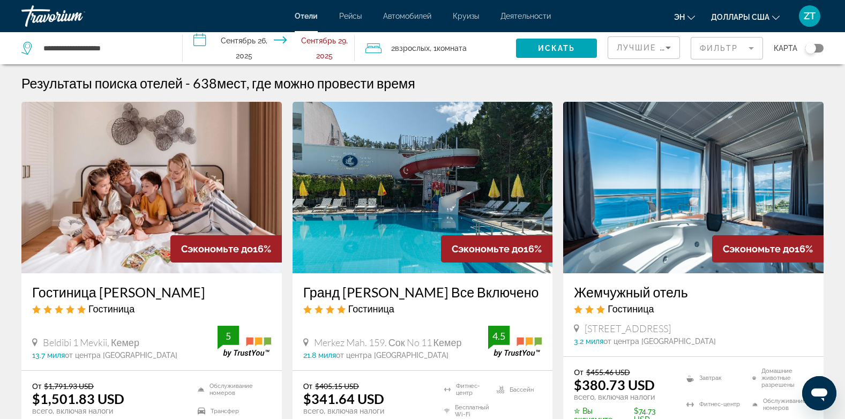
click at [656, 163] on img "Основное содержание" at bounding box center [693, 187] width 260 height 171
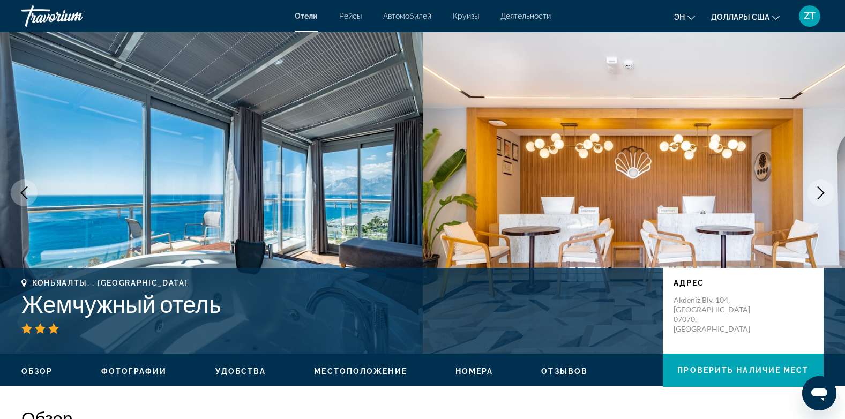
click at [808, 15] on span "ZT" at bounding box center [809, 16] width 12 height 11
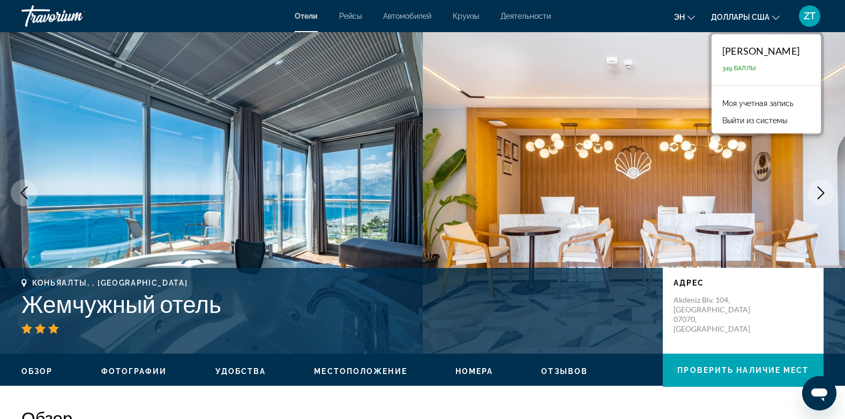
click at [764, 24] on button "Доллары США USD ($) MXN (Mex$) CAD (Can$) GBP (£) EUR (€) AUD (A$) NZD (NZ$) CN…" at bounding box center [745, 17] width 69 height 16
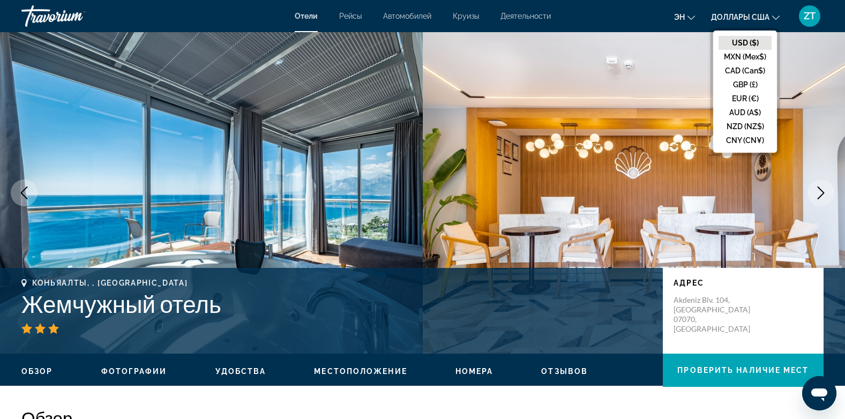
click at [680, 21] on button "эн English Español Français Italiano Português русский" at bounding box center [684, 17] width 21 height 16
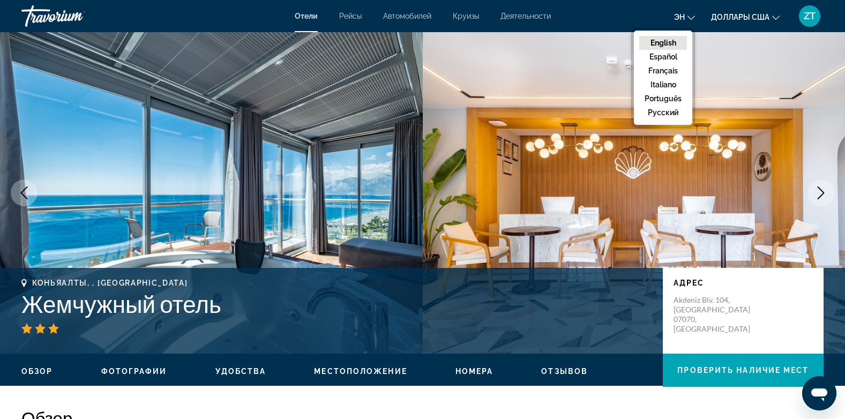
click at [673, 41] on button "English" at bounding box center [663, 43] width 48 height 14
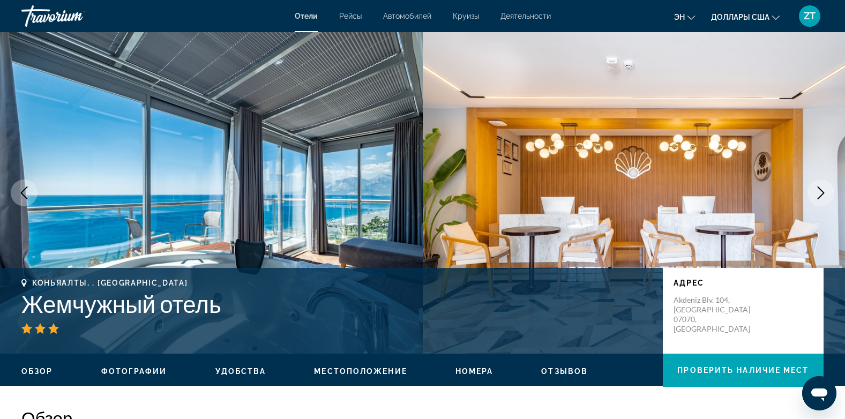
click at [673, 41] on img "Основное содержание" at bounding box center [634, 192] width 423 height 321
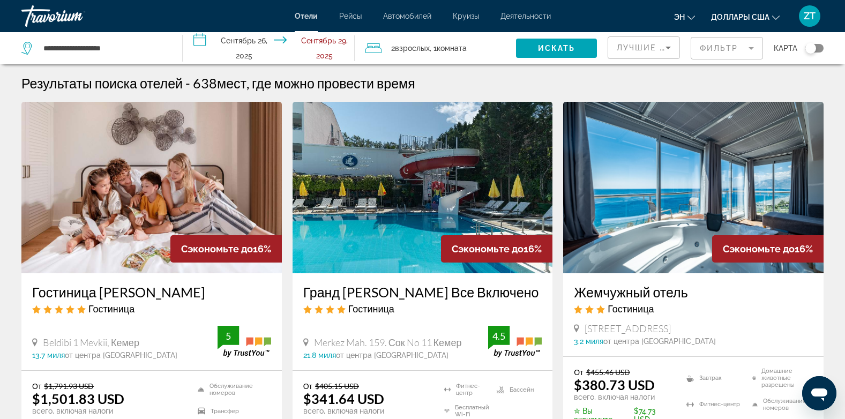
click at [354, 252] on img "Основное содержание" at bounding box center [422, 187] width 260 height 171
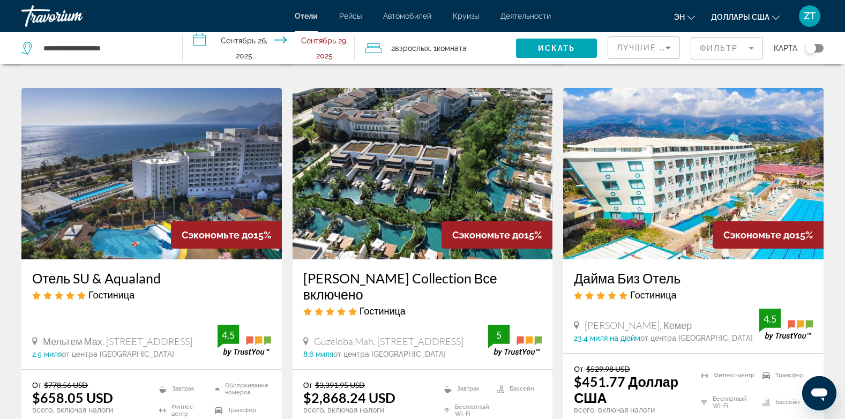
scroll to position [493, 0]
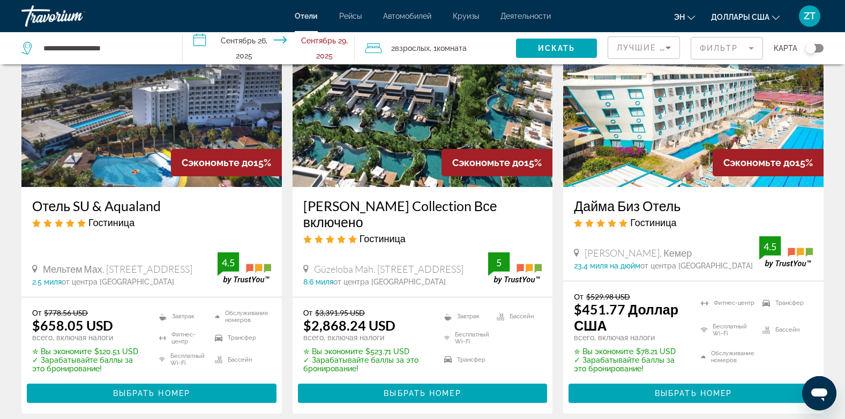
click at [631, 155] on img "Основное содержание" at bounding box center [693, 101] width 260 height 171
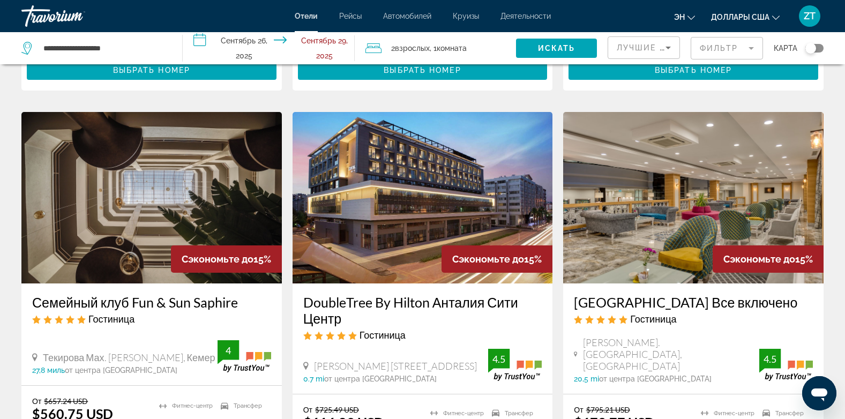
scroll to position [857, 0]
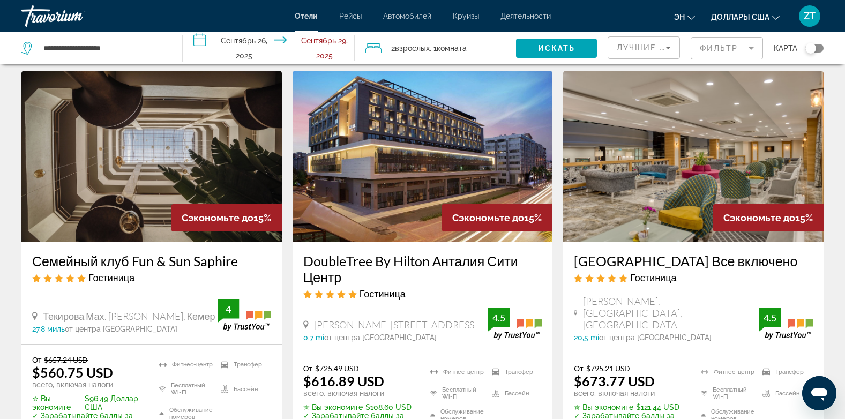
click at [263, 14] on div "[PERSON_NAME] Круизы Деятельности Hotels Flights Cars Cruises Activities эн Eng…" at bounding box center [422, 16] width 845 height 28
click at [709, 148] on img "Основное содержание" at bounding box center [693, 156] width 260 height 171
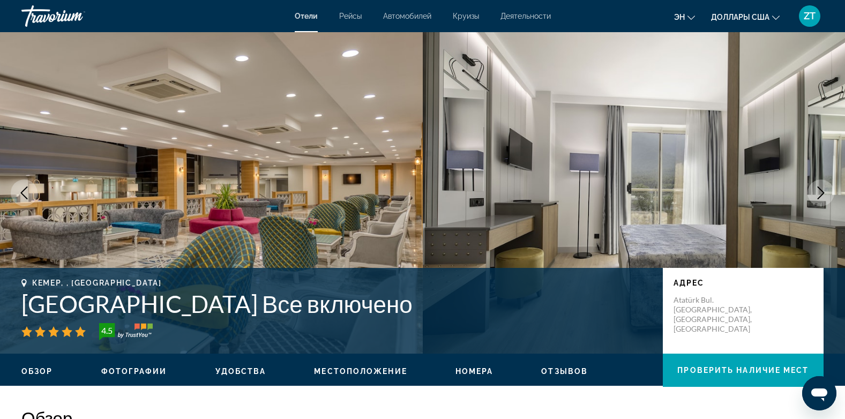
click at [692, 127] on img "Основное содержание" at bounding box center [634, 192] width 423 height 321
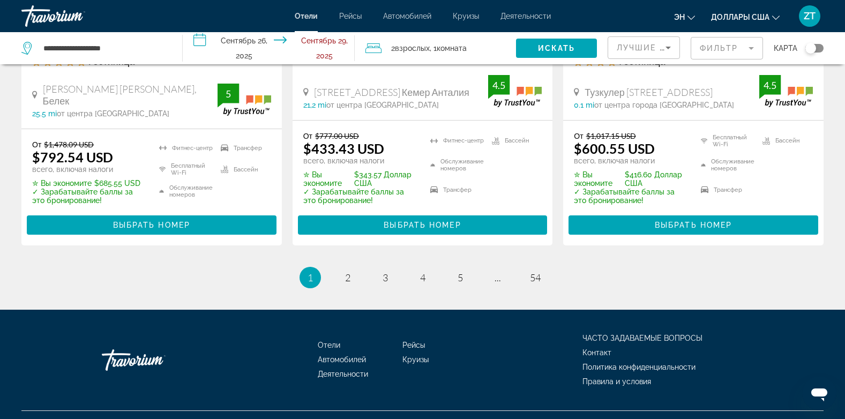
scroll to position [1525, 0]
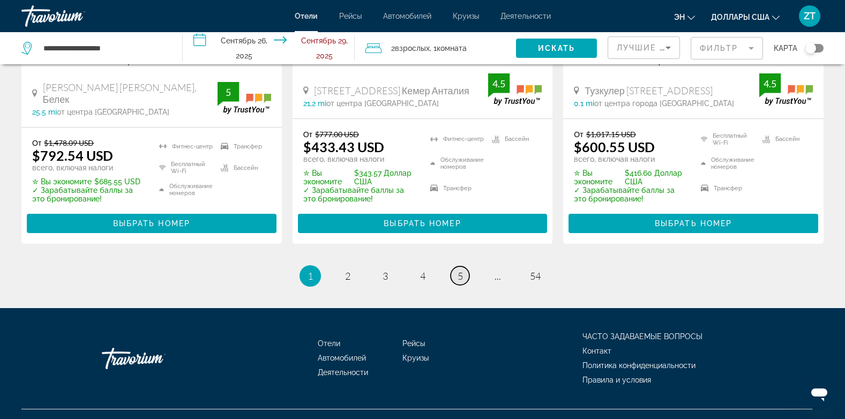
click at [459, 270] on span "5" at bounding box center [459, 276] width 5 height 12
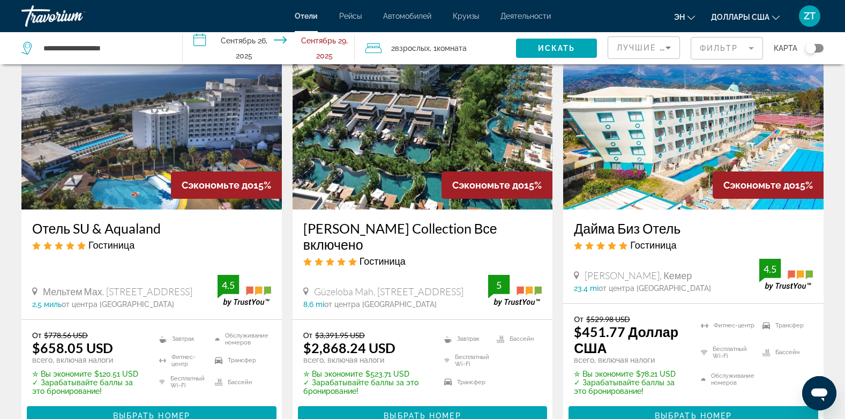
scroll to position [471, 0]
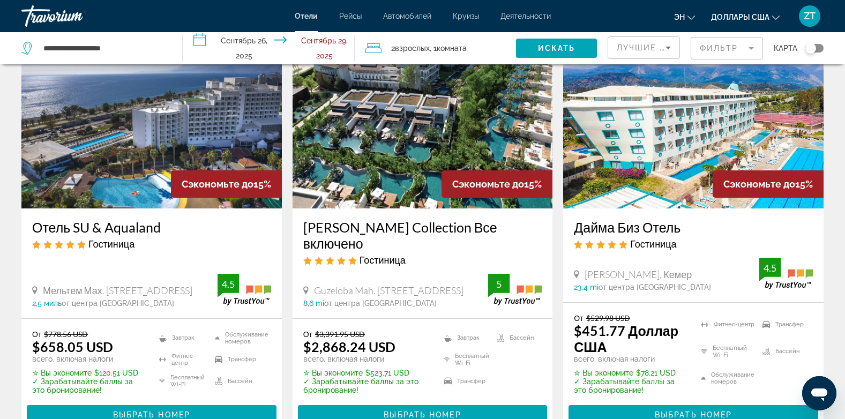
click at [661, 171] on img "Основное содержание" at bounding box center [693, 122] width 260 height 171
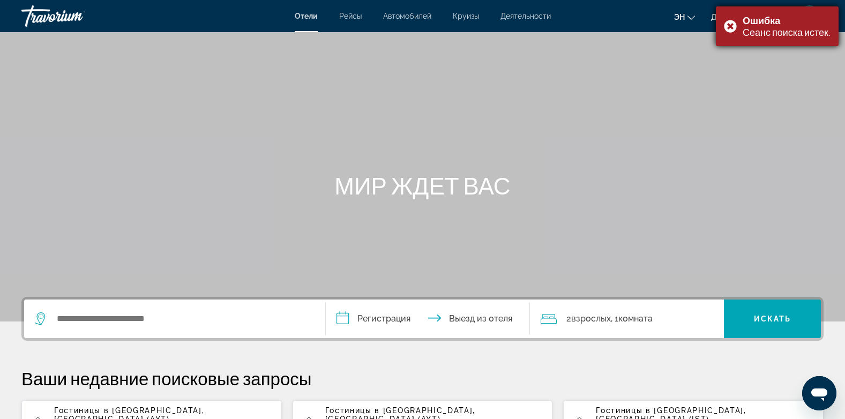
click at [735, 23] on div "Ошибка Сеанс поиска истек." at bounding box center [777, 26] width 123 height 40
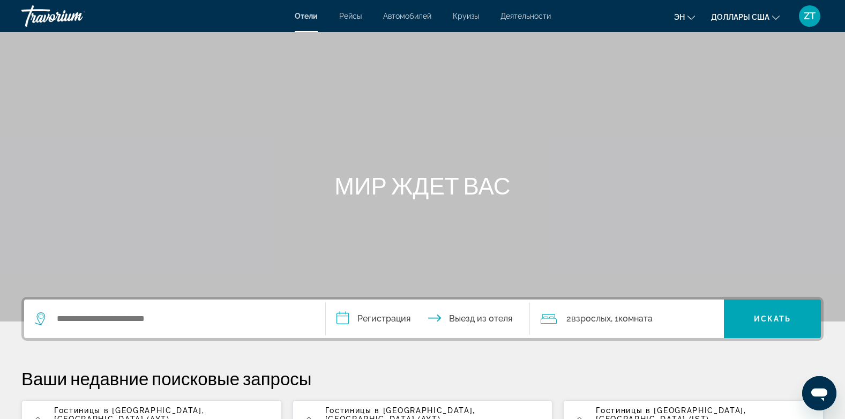
click at [127, 409] on span "Гостиницы в [GEOGRAPHIC_DATA]" at bounding box center [128, 410] width 148 height 9
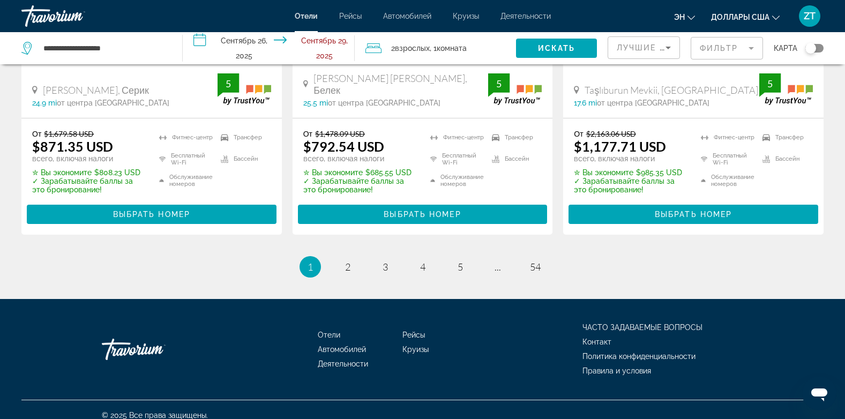
scroll to position [1551, 0]
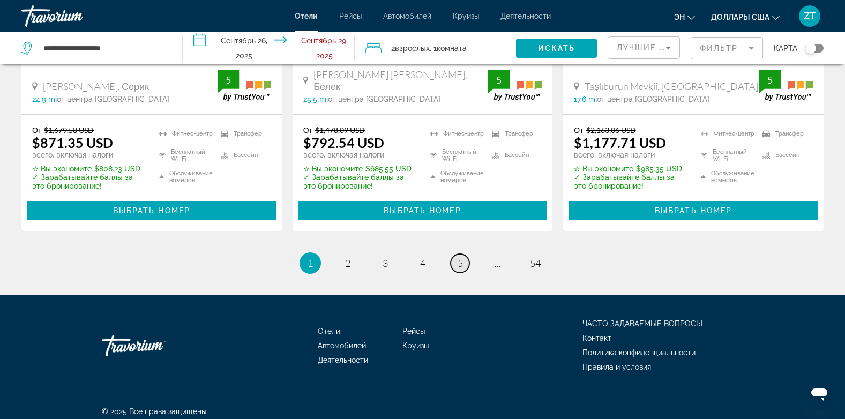
click at [458, 257] on span "5" at bounding box center [459, 263] width 5 height 12
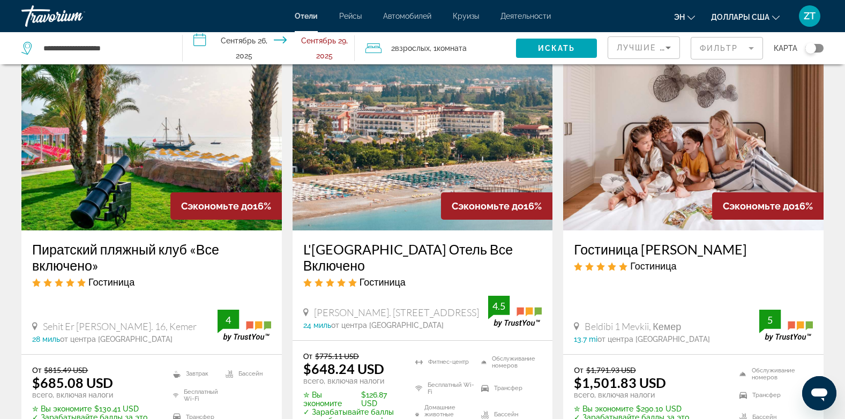
scroll to position [64, 0]
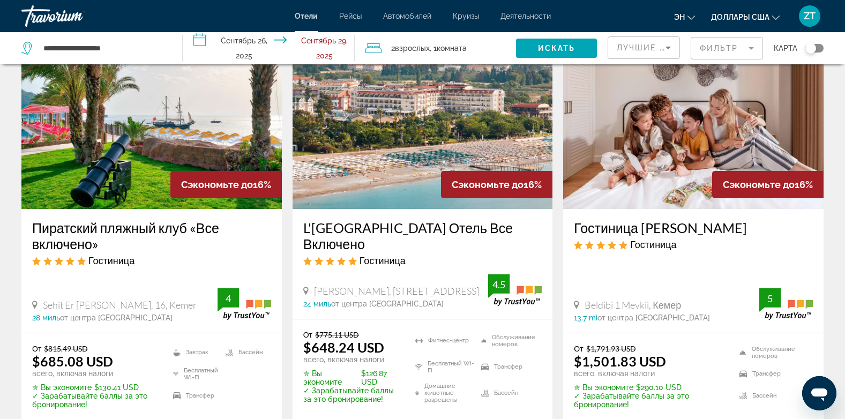
click at [154, 163] on img "Основное содержание" at bounding box center [151, 122] width 260 height 171
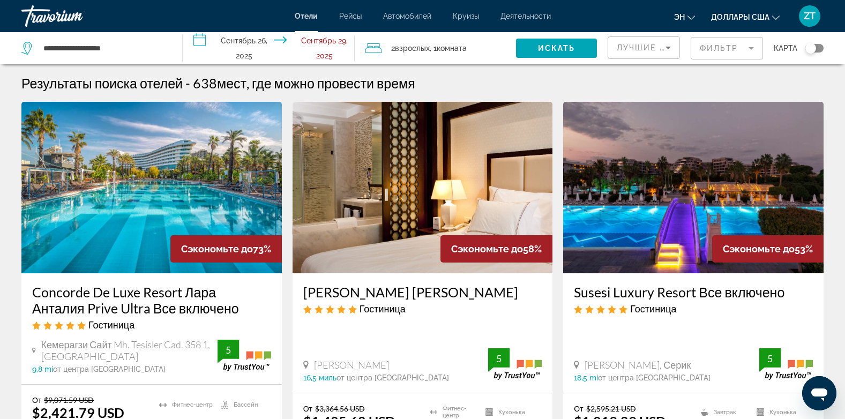
click at [124, 186] on img "Основное содержание" at bounding box center [151, 187] width 260 height 171
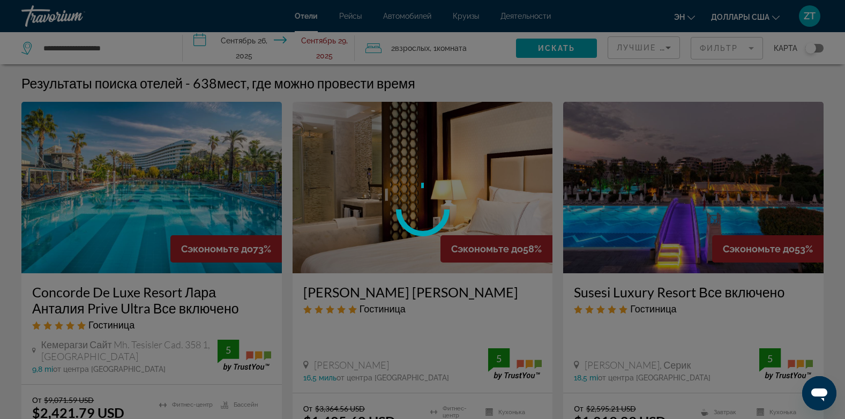
click at [124, 186] on div at bounding box center [422, 209] width 845 height 419
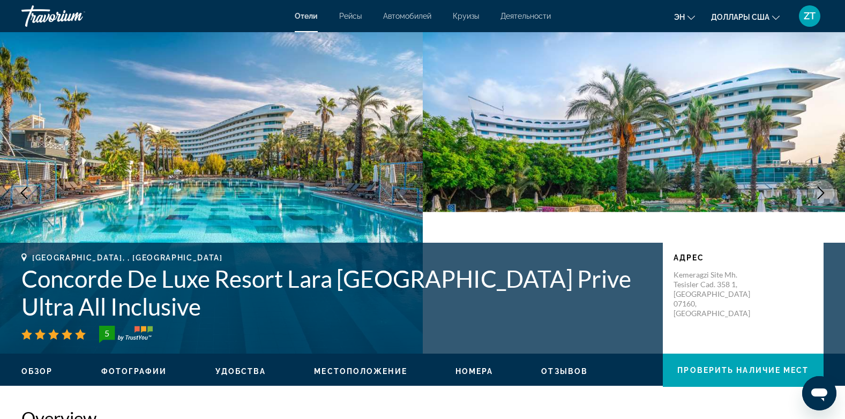
scroll to position [407, 0]
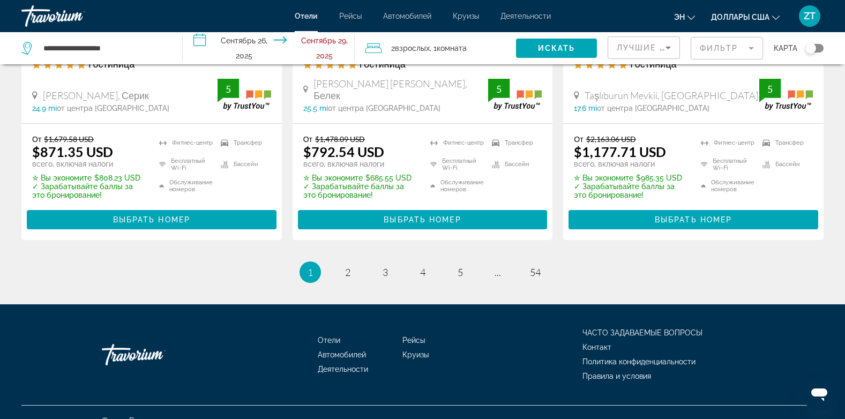
scroll to position [1559, 0]
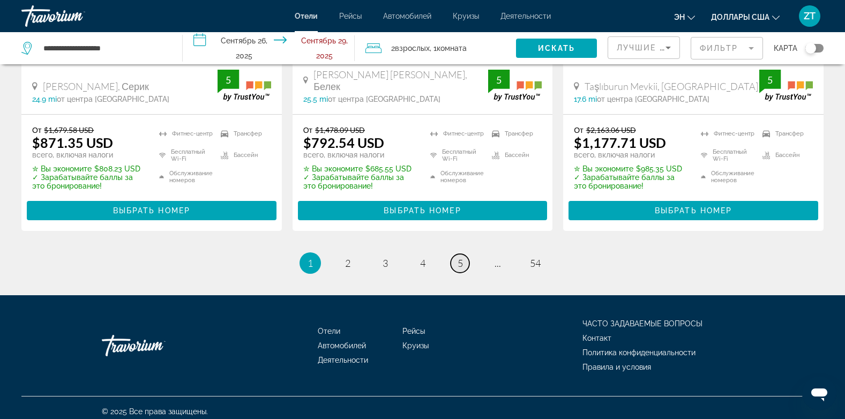
click at [457, 257] on span "5" at bounding box center [459, 263] width 5 height 12
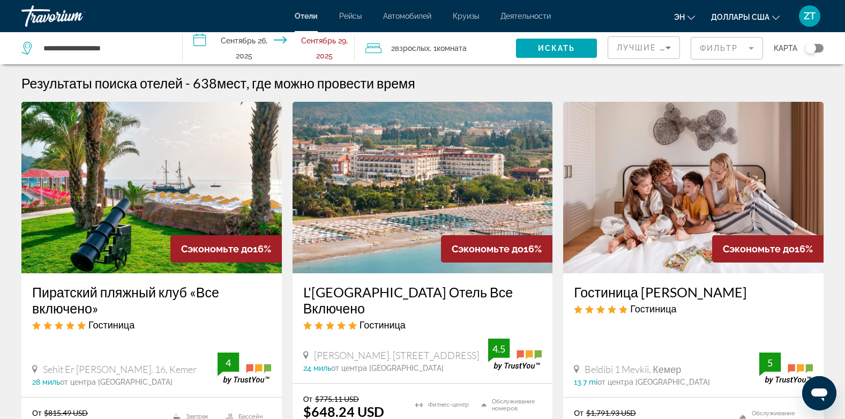
click at [414, 228] on img "Основное содержание" at bounding box center [422, 187] width 260 height 171
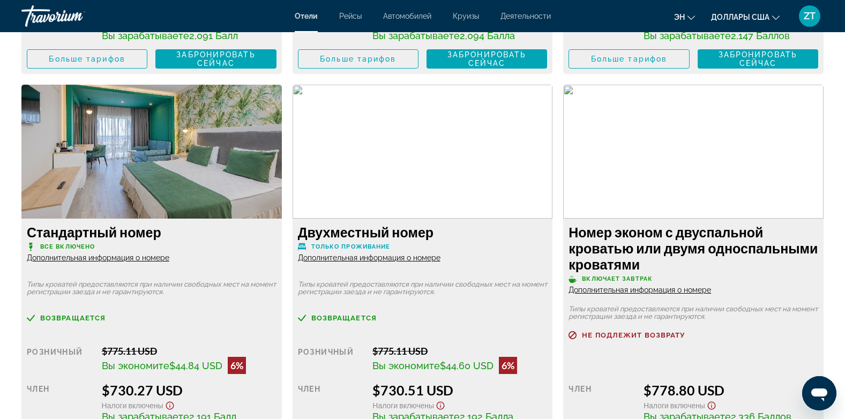
scroll to position [1799, 0]
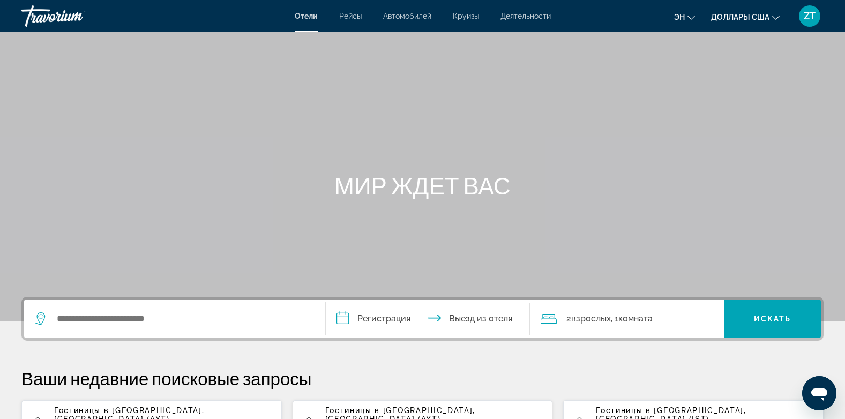
click at [124, 412] on span "Гостиницы в Анталия" at bounding box center [128, 410] width 148 height 9
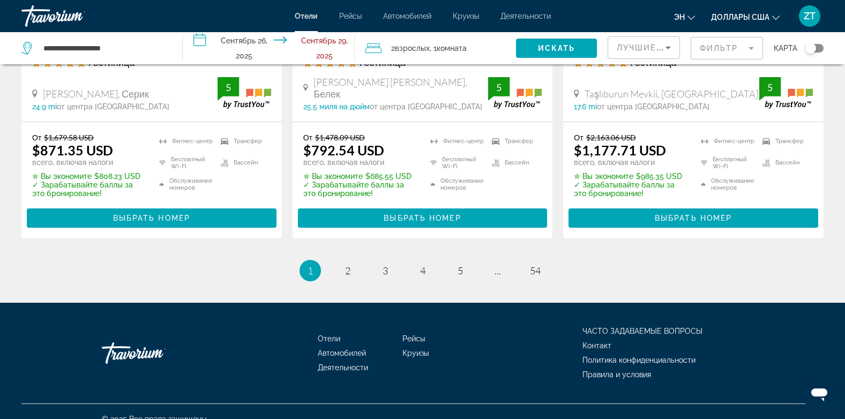
scroll to position [1551, 0]
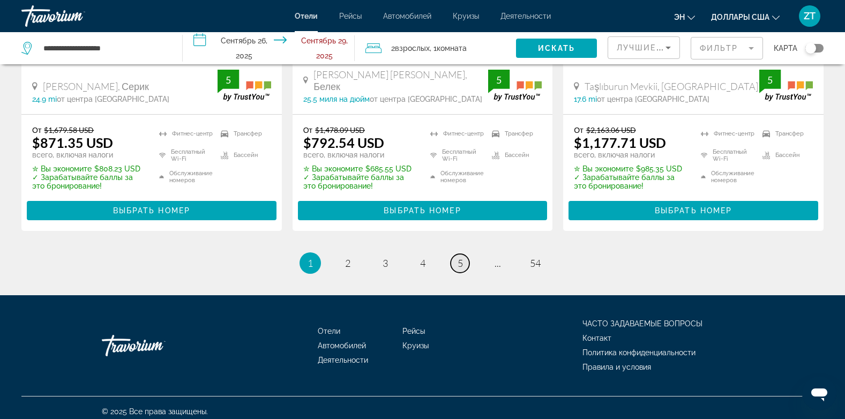
click at [458, 257] on span "5" at bounding box center [459, 263] width 5 height 12
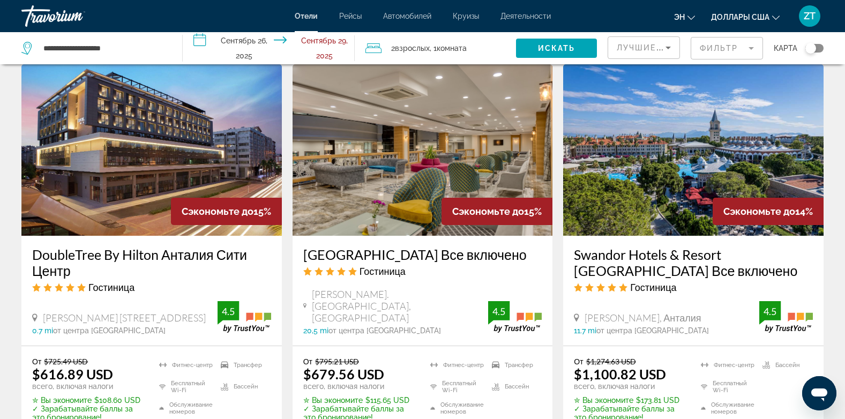
scroll to position [878, 0]
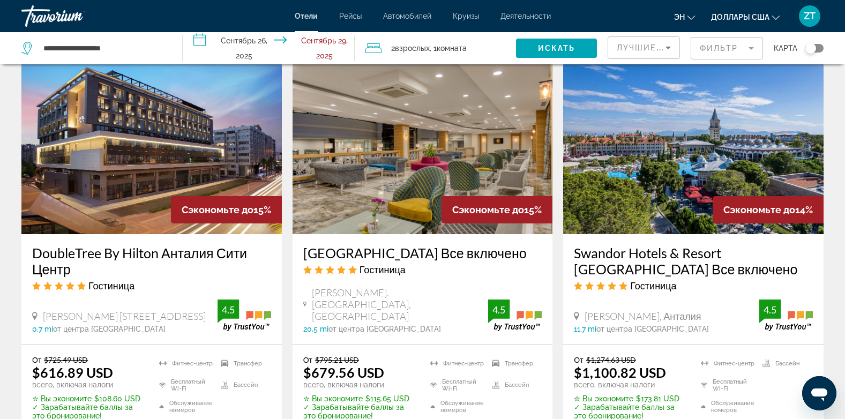
click at [124, 201] on img "Основное содержание" at bounding box center [151, 148] width 260 height 171
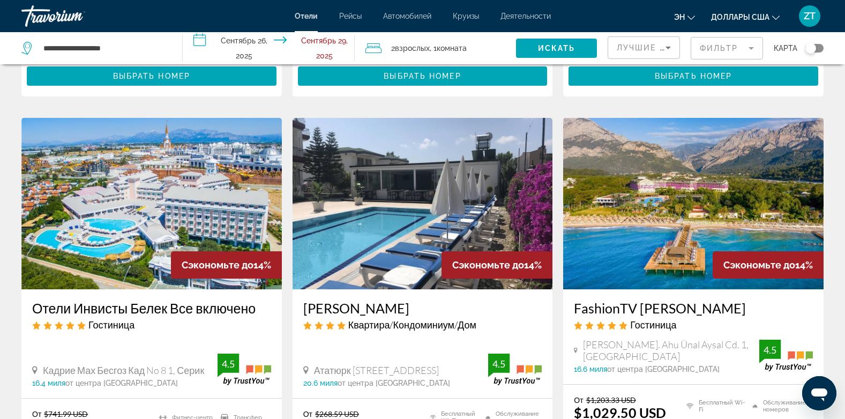
scroll to position [1328, 0]
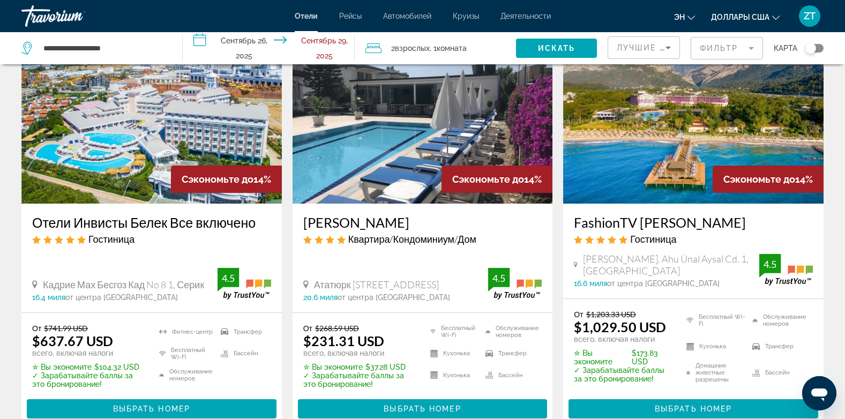
click at [120, 106] on img "Основное содержание" at bounding box center [151, 117] width 260 height 171
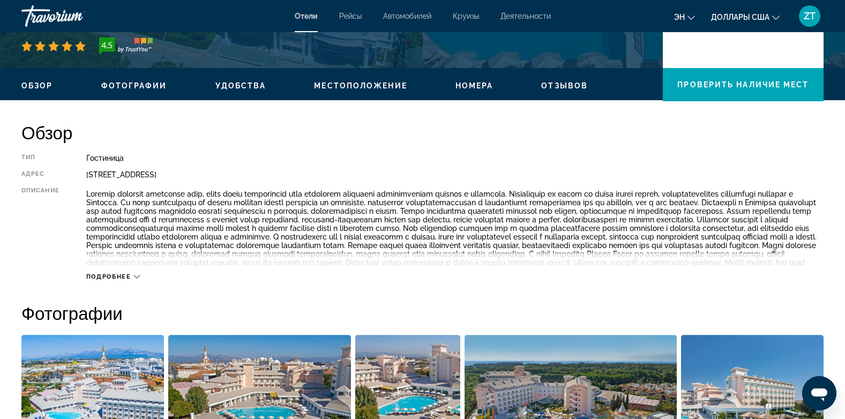
scroll to position [279, 0]
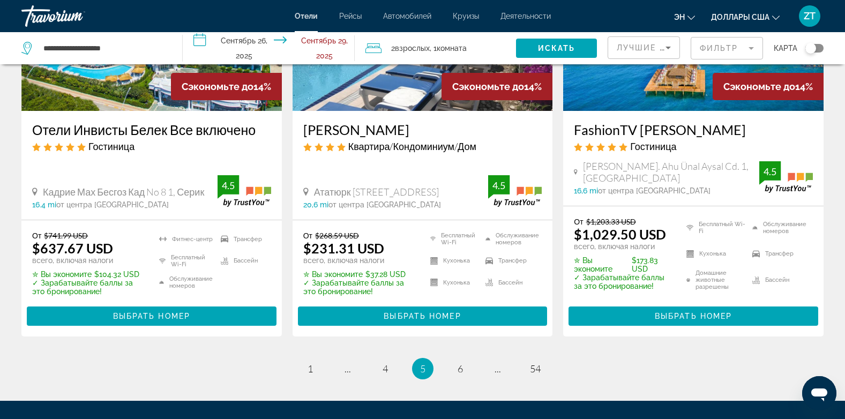
scroll to position [1522, 0]
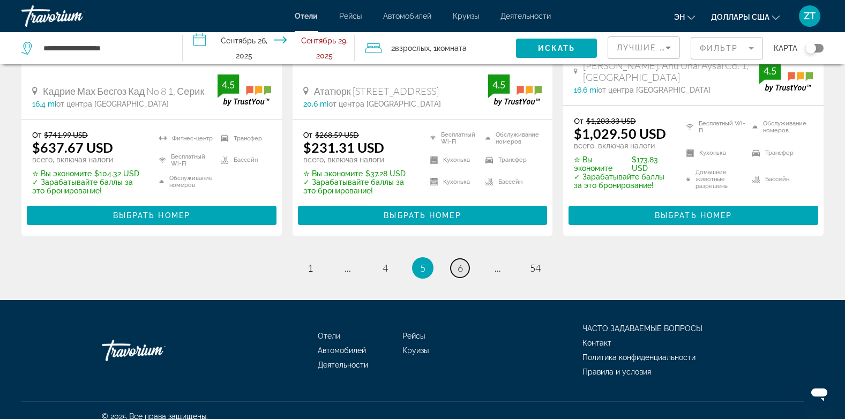
click at [459, 262] on span "6" at bounding box center [459, 268] width 5 height 12
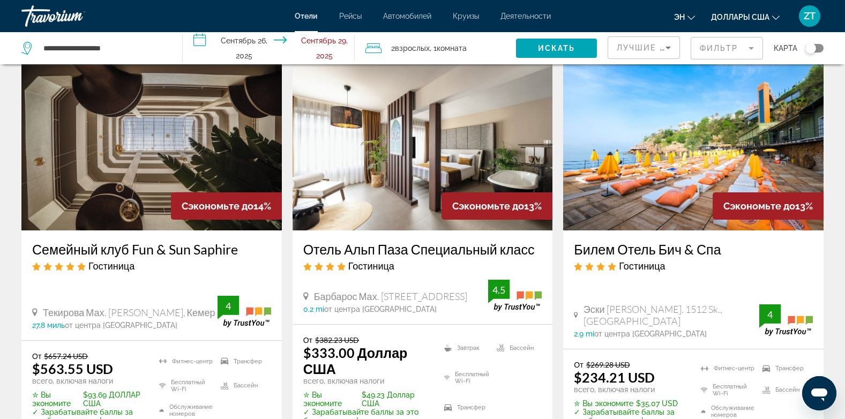
scroll to position [64, 0]
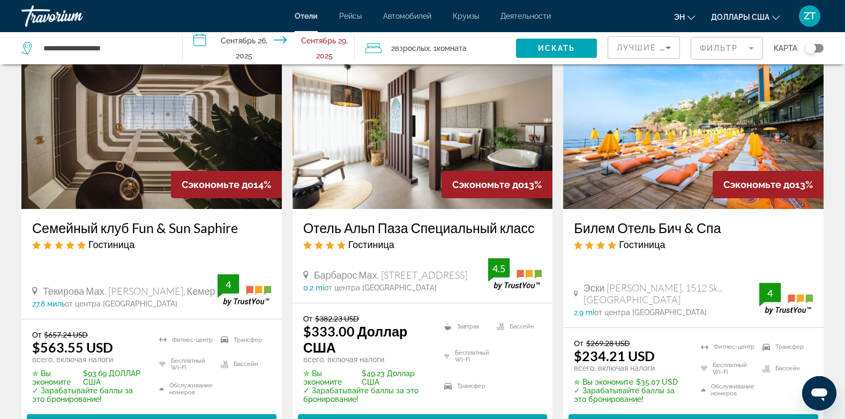
click at [88, 172] on img "Основное содержание" at bounding box center [151, 122] width 260 height 171
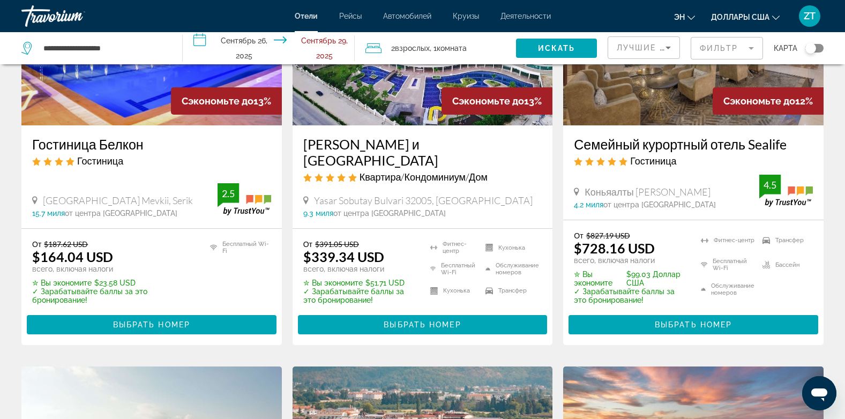
scroll to position [578, 0]
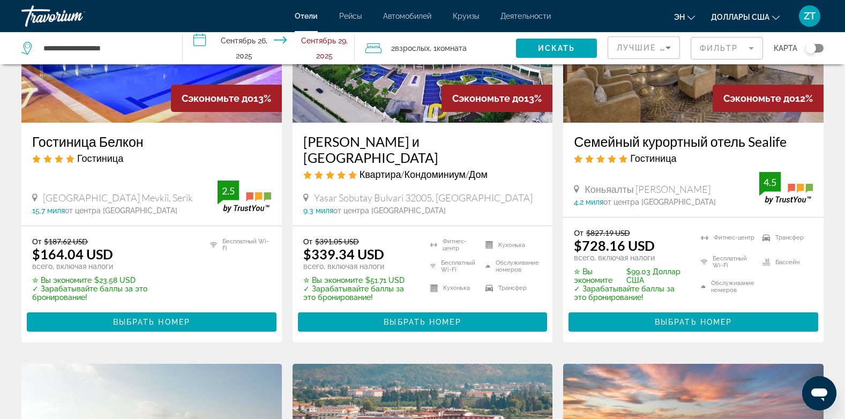
click at [381, 106] on img "Основное содержание" at bounding box center [422, 36] width 260 height 171
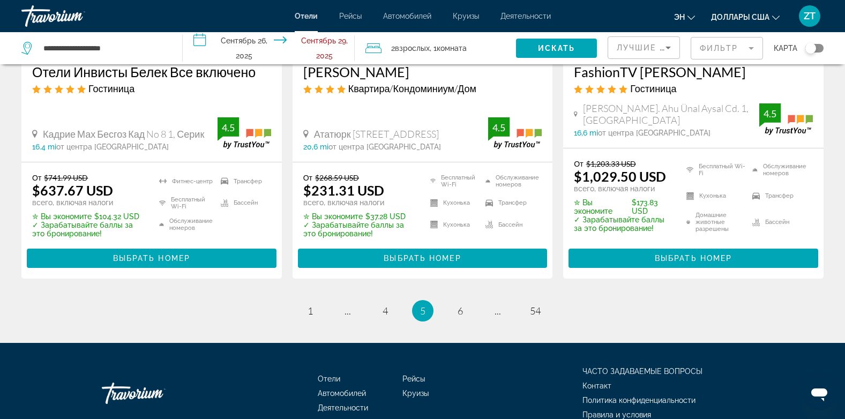
scroll to position [1522, 0]
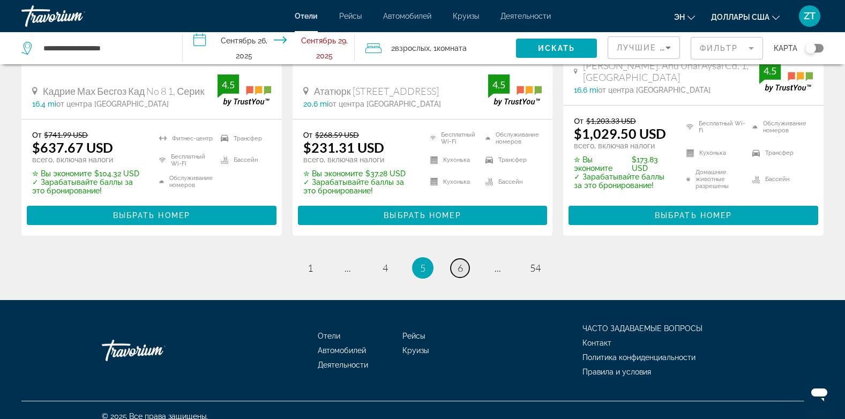
click at [462, 262] on span "6" at bounding box center [459, 268] width 5 height 12
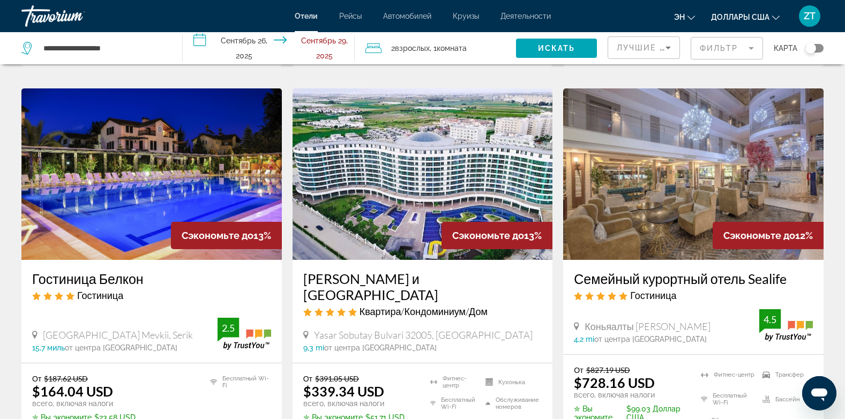
scroll to position [493, 0]
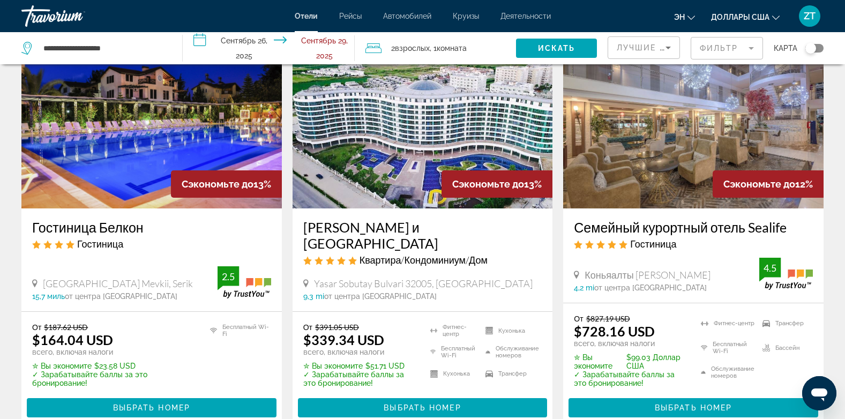
click at [675, 79] on img "Основное содержание" at bounding box center [693, 122] width 260 height 171
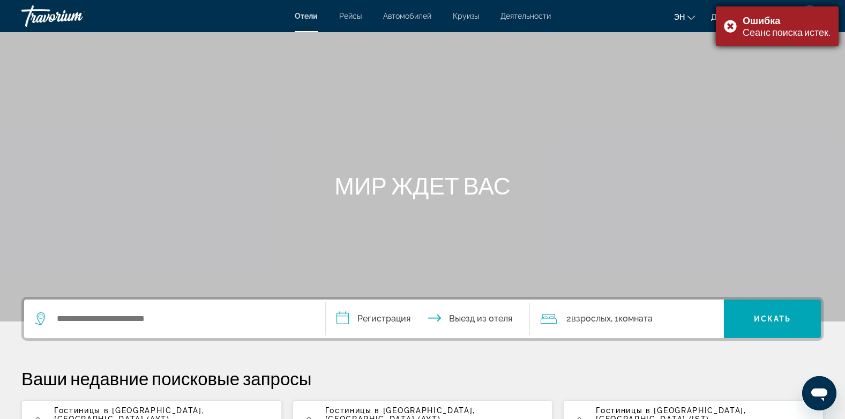
click at [728, 22] on div "Ошибка Сеанс поиска истек." at bounding box center [777, 26] width 123 height 40
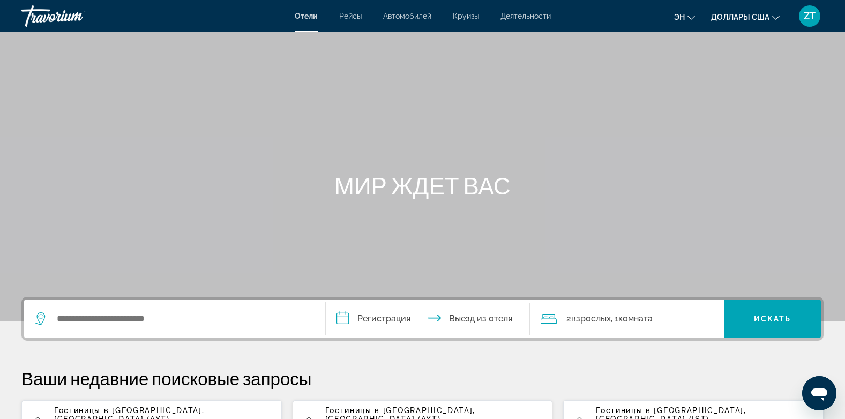
click at [67, 413] on span "Гостиницы в [GEOGRAPHIC_DATA]" at bounding box center [128, 410] width 148 height 9
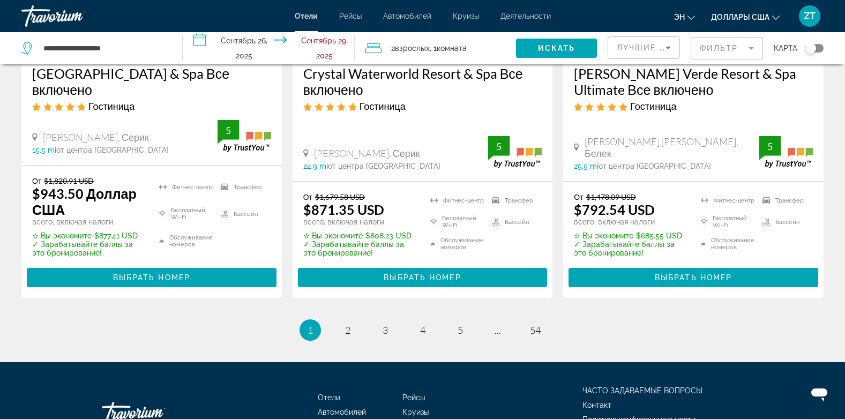
scroll to position [1537, 0]
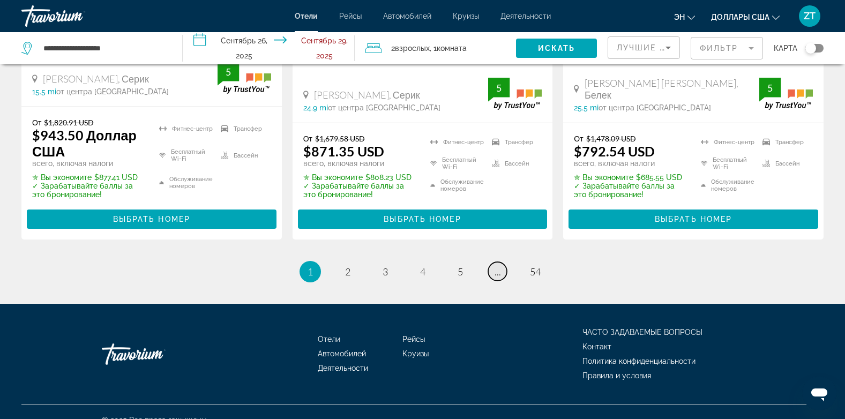
click at [498, 266] on span "..." at bounding box center [497, 272] width 6 height 12
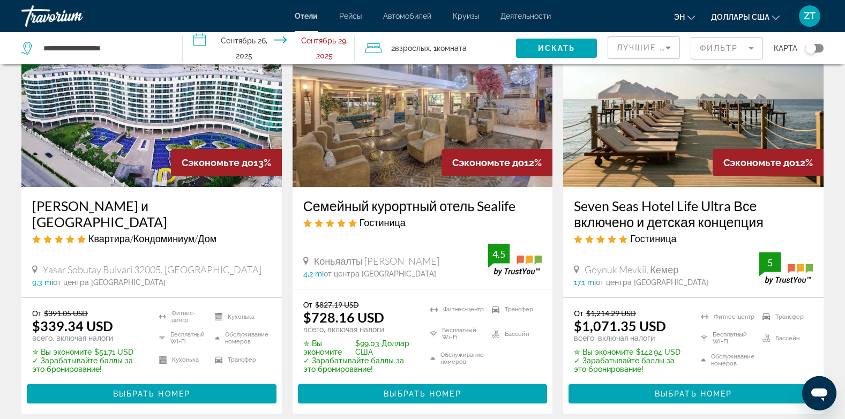
scroll to position [557, 0]
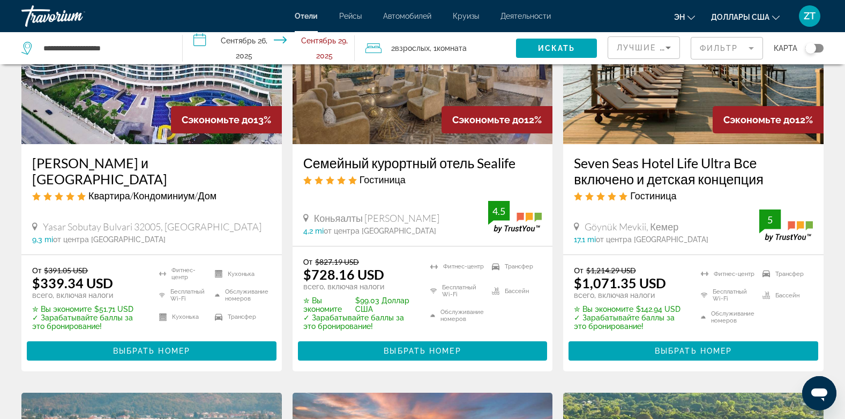
click at [416, 127] on img "Основное содержание" at bounding box center [422, 58] width 260 height 171
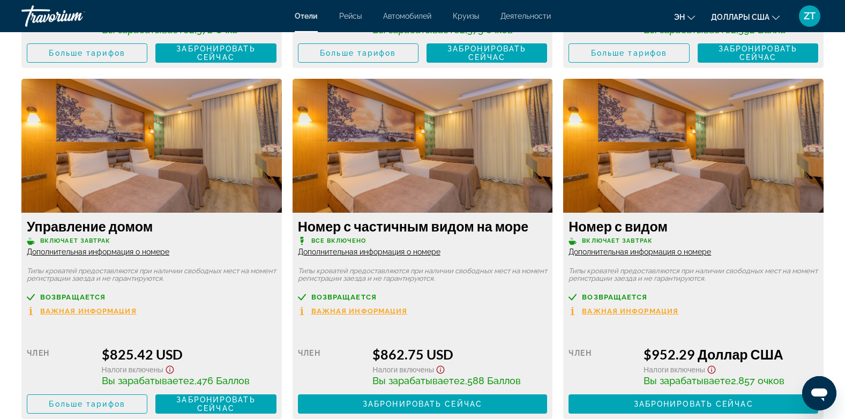
scroll to position [2186, 0]
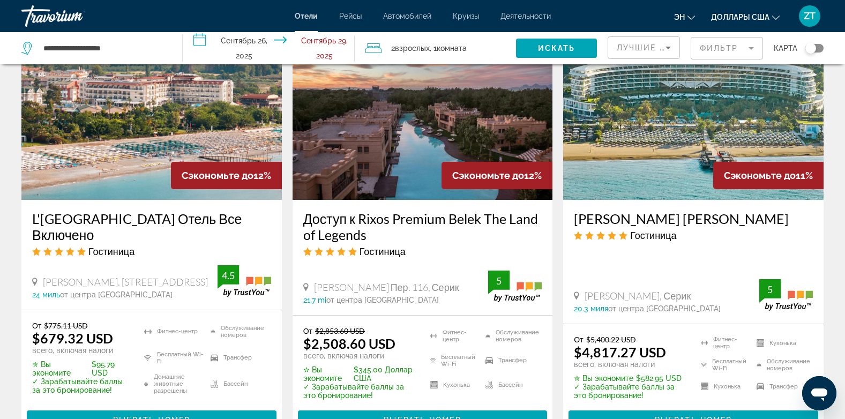
scroll to position [943, 0]
